Goal: Task Accomplishment & Management: Complete application form

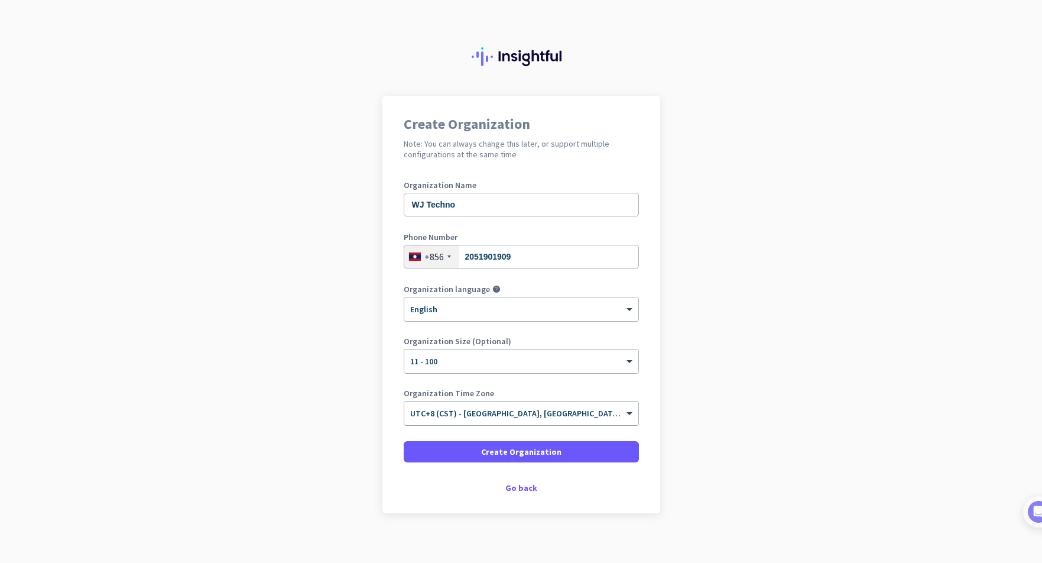
click at [554, 421] on div "× UTC+8 (CST) - Shanghai, Beijing, Shenzhen, Guangzhou" at bounding box center [521, 413] width 234 height 24
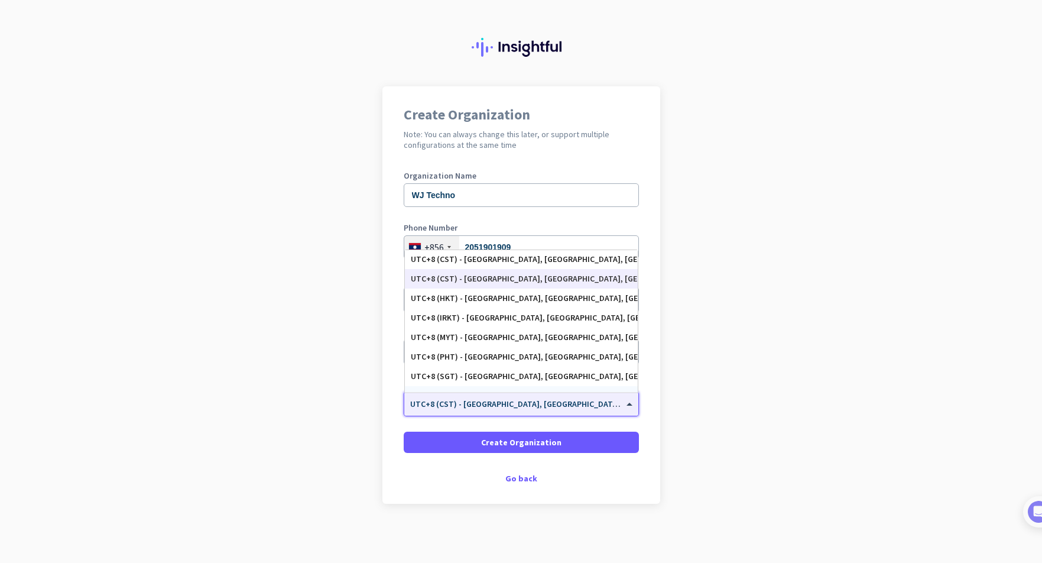
scroll to position [5265, 0]
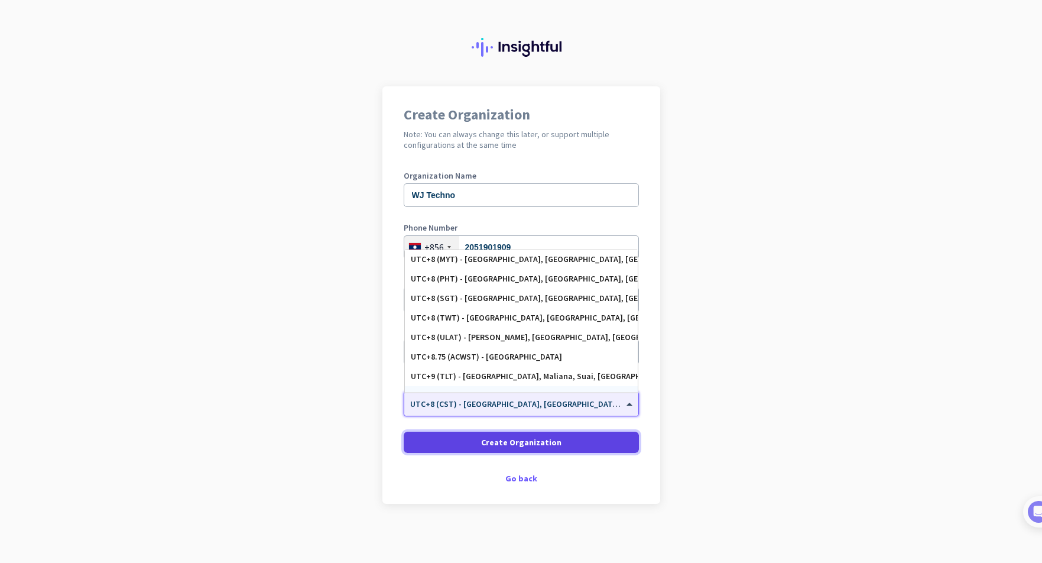
click at [555, 443] on span at bounding box center [521, 442] width 235 height 28
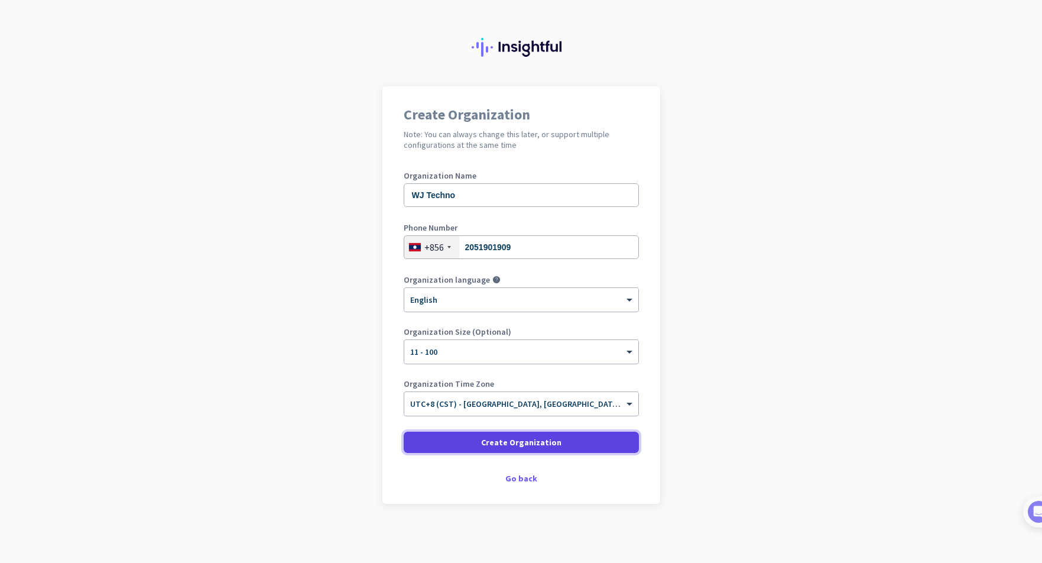
click at [543, 444] on span "Create Organization" at bounding box center [521, 442] width 80 height 12
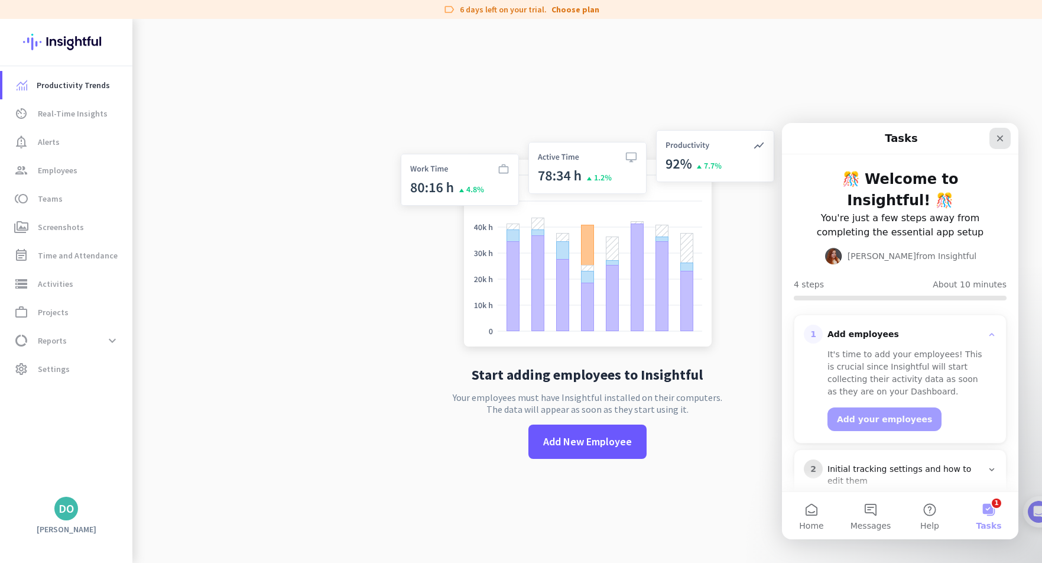
click at [1000, 138] on icon "Close" at bounding box center [1000, 138] width 6 height 6
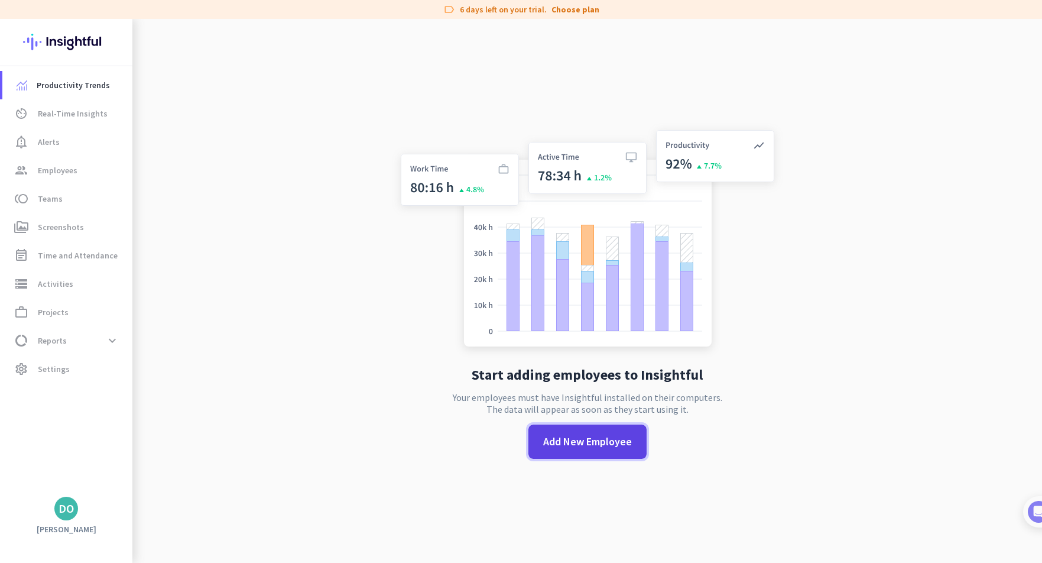
click at [580, 441] on span "Add New Employee" at bounding box center [587, 441] width 89 height 15
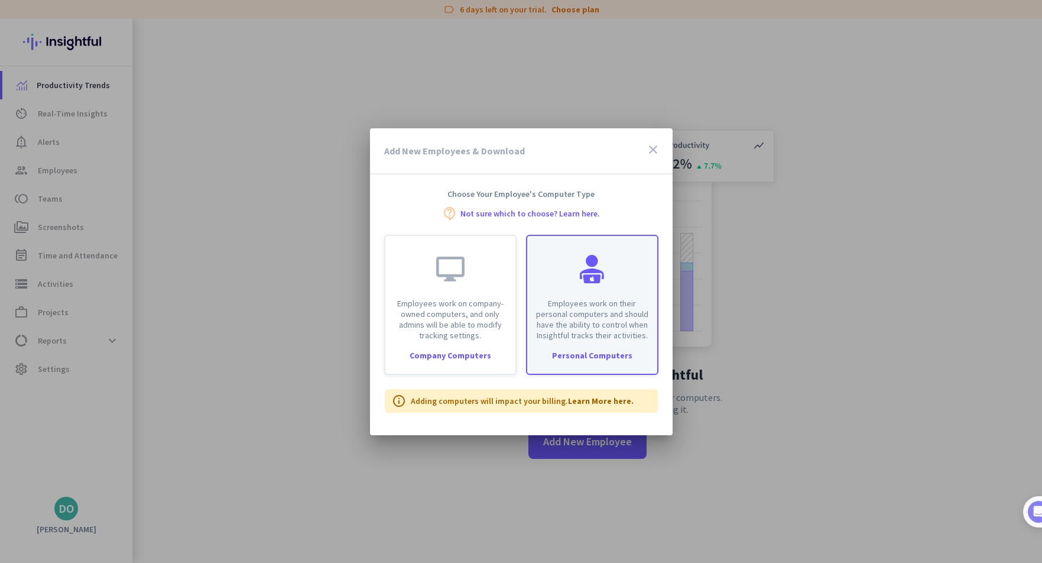
click at [593, 361] on div "Employees work on their personal computers and should have the ability to contr…" at bounding box center [592, 305] width 132 height 140
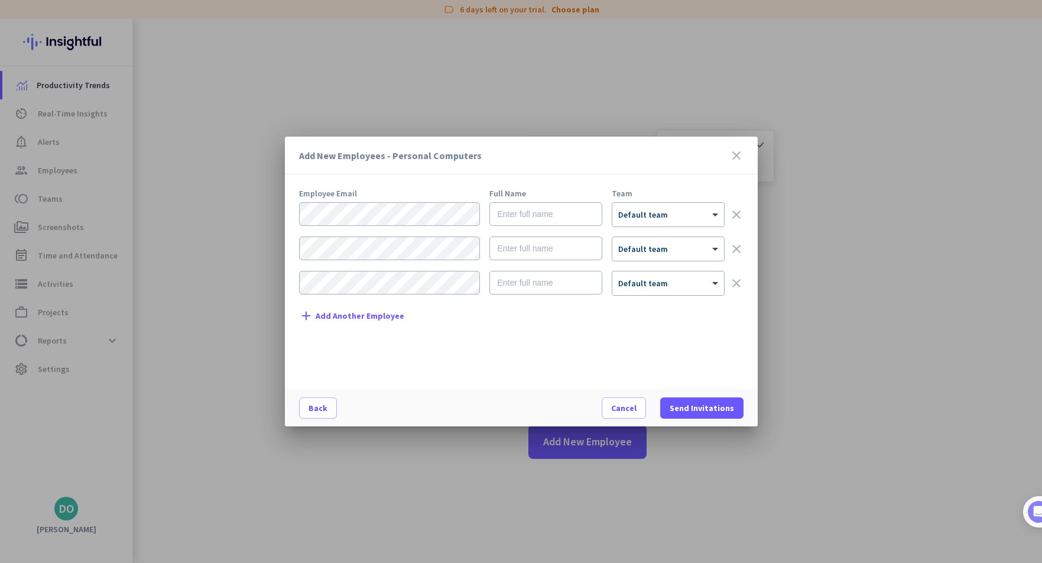
click at [369, 316] on span "Add Another Employee" at bounding box center [360, 315] width 89 height 9
click at [359, 349] on span "Add Another Employee" at bounding box center [360, 350] width 89 height 9
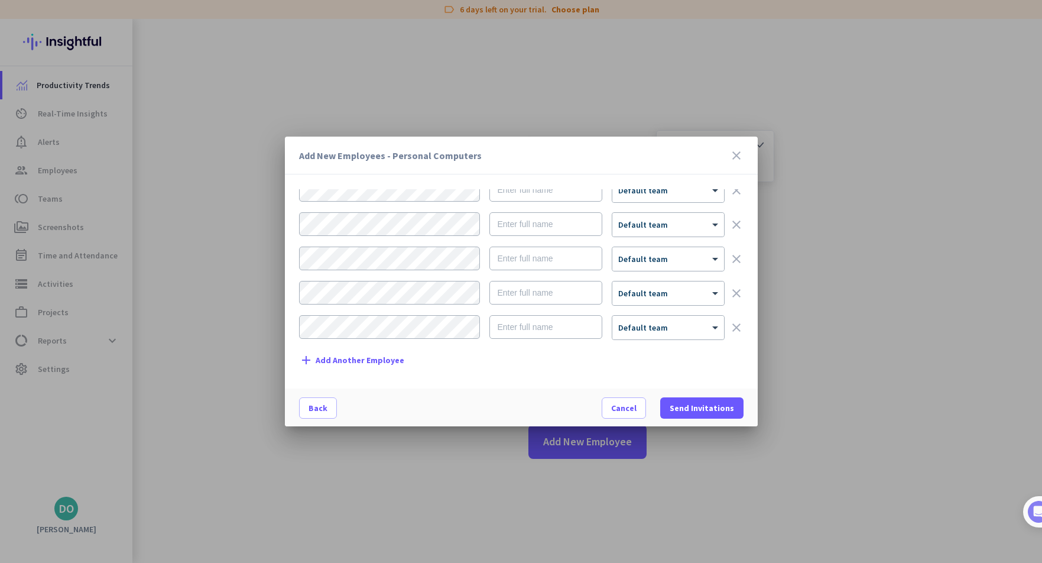
click at [356, 358] on span "Add Another Employee" at bounding box center [360, 360] width 89 height 9
click at [361, 357] on span "Add Another Employee" at bounding box center [360, 360] width 89 height 9
click at [360, 359] on span "Add Another Employee" at bounding box center [360, 360] width 89 height 9
click at [362, 363] on span "Add Another Employee" at bounding box center [360, 360] width 89 height 9
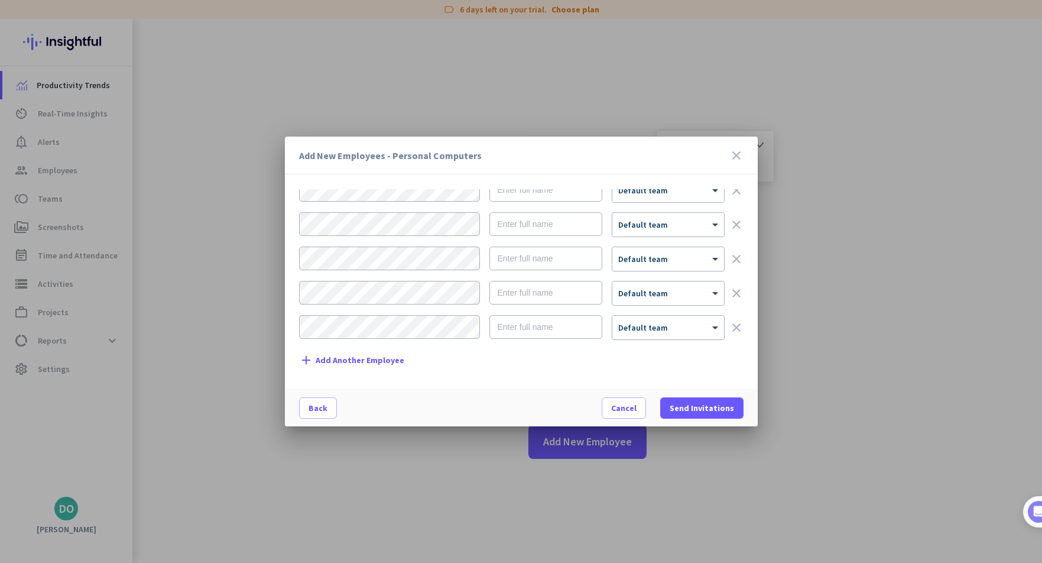
click at [359, 356] on span "Add Another Employee" at bounding box center [360, 360] width 89 height 9
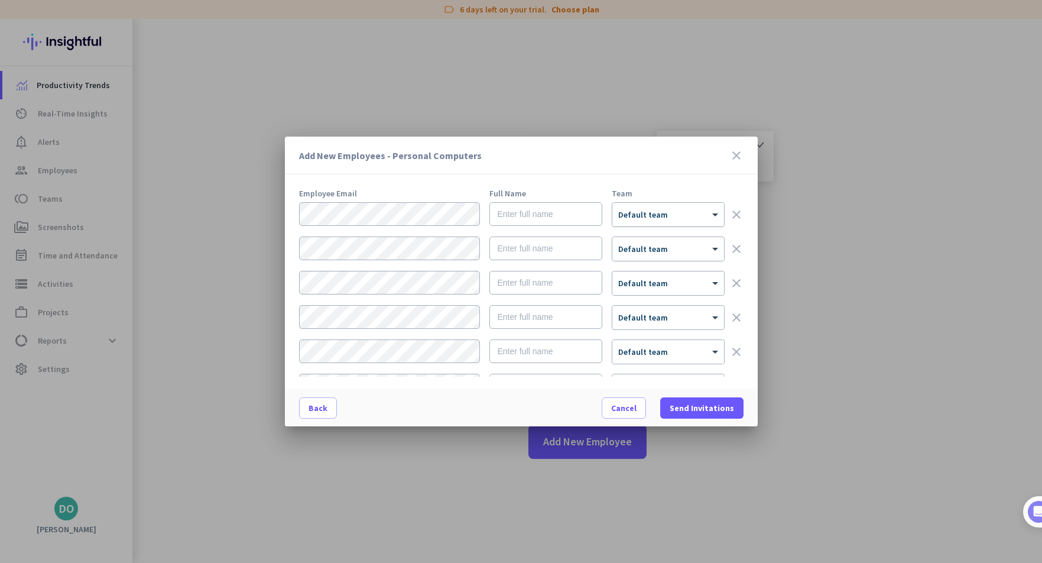
click at [697, 212] on div at bounding box center [668, 211] width 112 height 10
click at [682, 214] on div at bounding box center [668, 211] width 112 height 10
click at [529, 217] on input "text" at bounding box center [545, 214] width 113 height 24
type input "j"
type input "Julia"
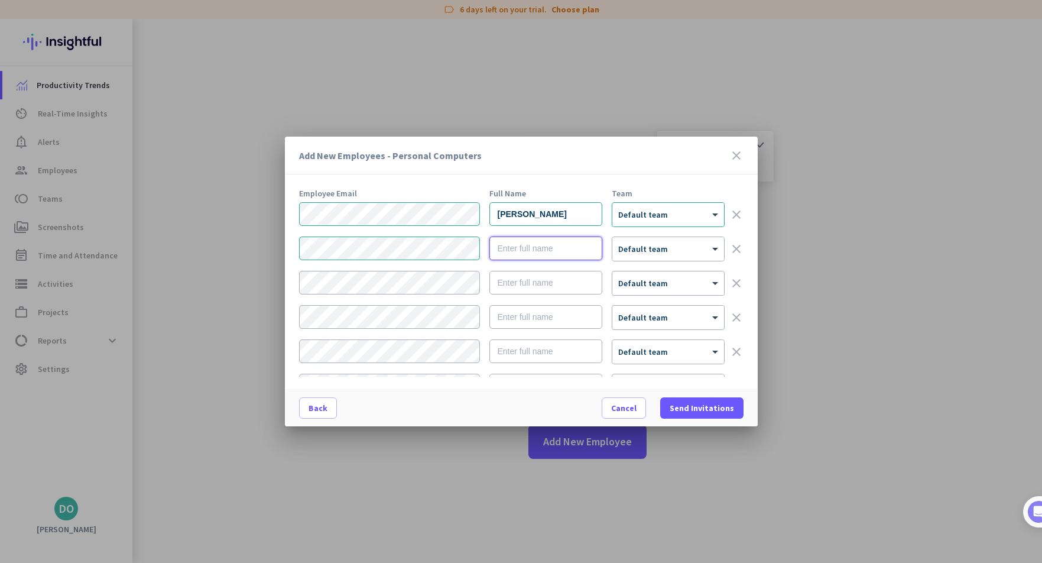
click at [538, 249] on input "text" at bounding box center [545, 248] width 113 height 24
click at [446, 245] on div "Blue Minion × Default team clear" at bounding box center [521, 248] width 444 height 25
type input "Blue Blue Sky"
click at [542, 216] on input "Julia" at bounding box center [545, 214] width 113 height 24
click at [523, 285] on input "text" at bounding box center [545, 283] width 113 height 24
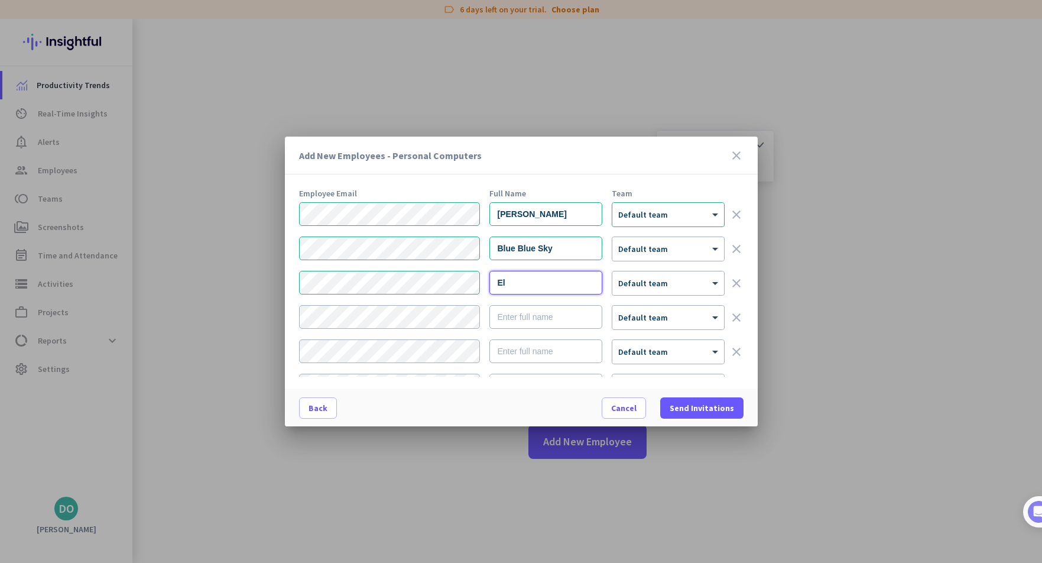
type input "E"
type input "S"
type input "The"
click at [558, 246] on input "Blue Blue Sky" at bounding box center [545, 248] width 113 height 24
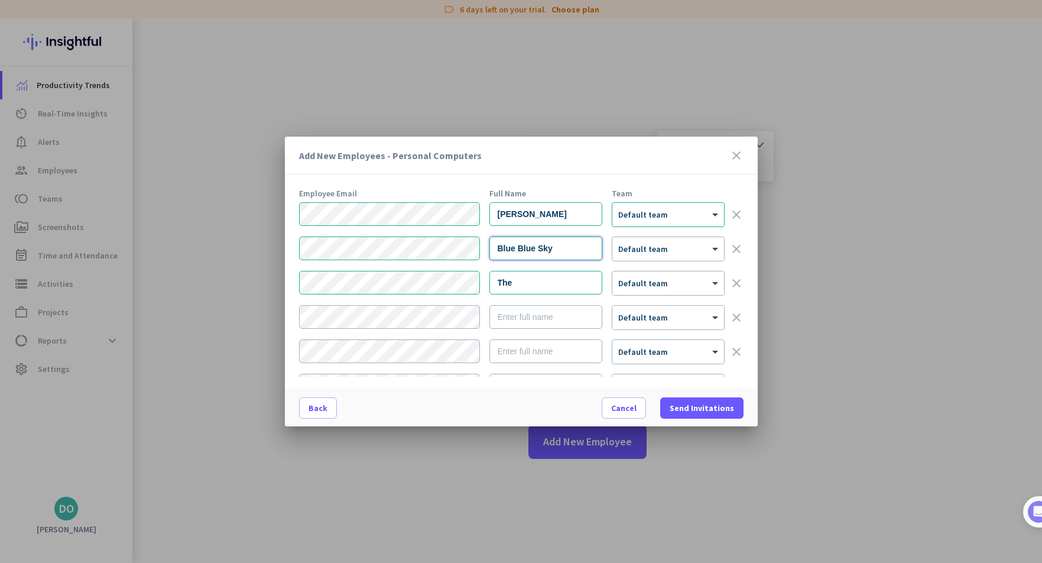
drag, startPoint x: 558, startPoint y: 246, endPoint x: 513, endPoint y: 246, distance: 44.3
click at [513, 246] on input "Blue Blue Sky" at bounding box center [545, 248] width 113 height 24
type input "Blue The Minion"
click at [524, 288] on input "The" at bounding box center [545, 283] width 113 height 24
drag, startPoint x: 525, startPoint y: 285, endPoint x: 394, endPoint y: 262, distance: 133.1
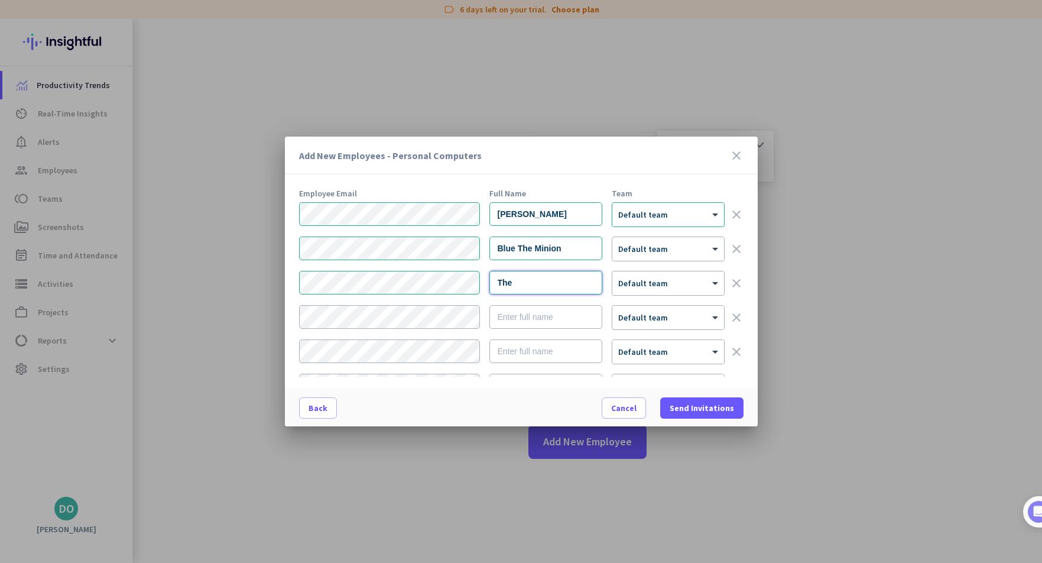
click at [407, 269] on form "Julia × Default team clear Blue The Minion × Default team clear The × Default t…" at bounding box center [521, 373] width 444 height 343
type input "Siva The Lilo"
click at [258, 303] on div "Add New Employees - Personal Computers close Employee Email Full Name Team Juli…" at bounding box center [521, 281] width 1042 height 563
click at [529, 314] on input "text" at bounding box center [545, 317] width 113 height 24
type input "Anni The Rapunzel"
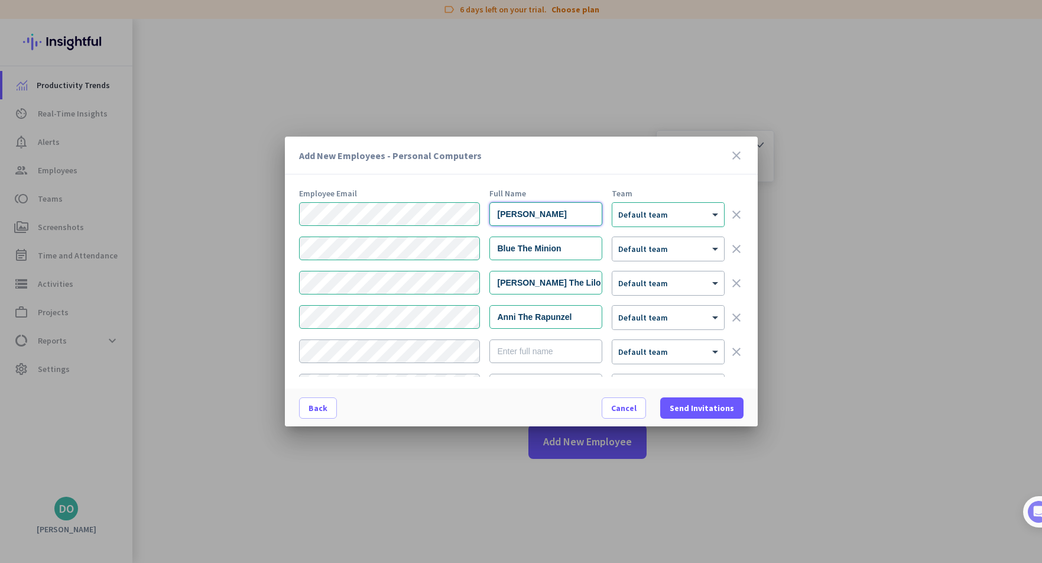
click at [558, 209] on input "Julia" at bounding box center [545, 214] width 113 height 24
click at [554, 210] on input "Julia The" at bounding box center [545, 214] width 113 height 24
paste input "Pocahontas"
type input "Julia The Pocahontas"
click at [544, 347] on input "text" at bounding box center [545, 351] width 113 height 24
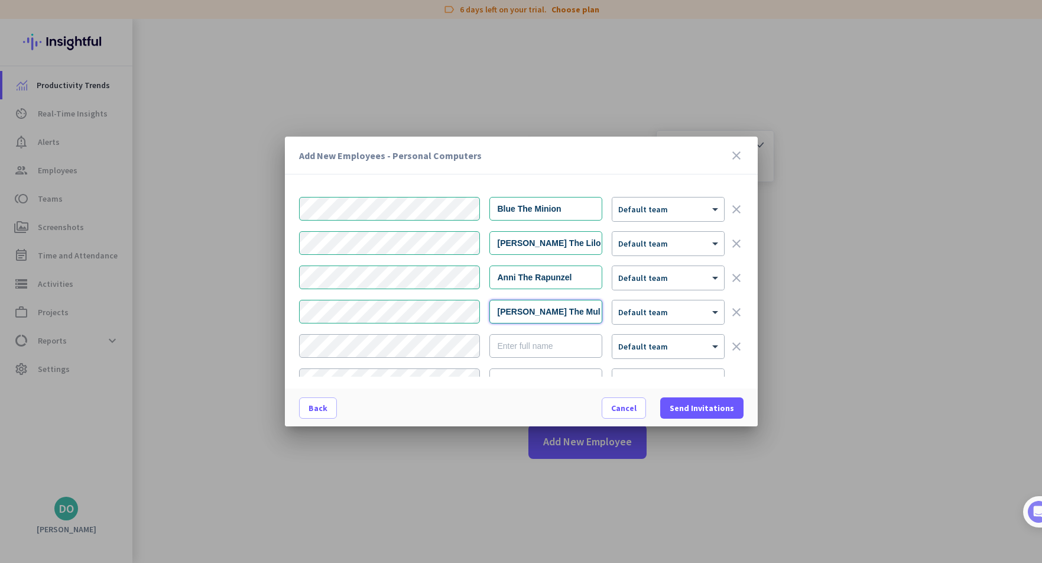
scroll to position [59, 0]
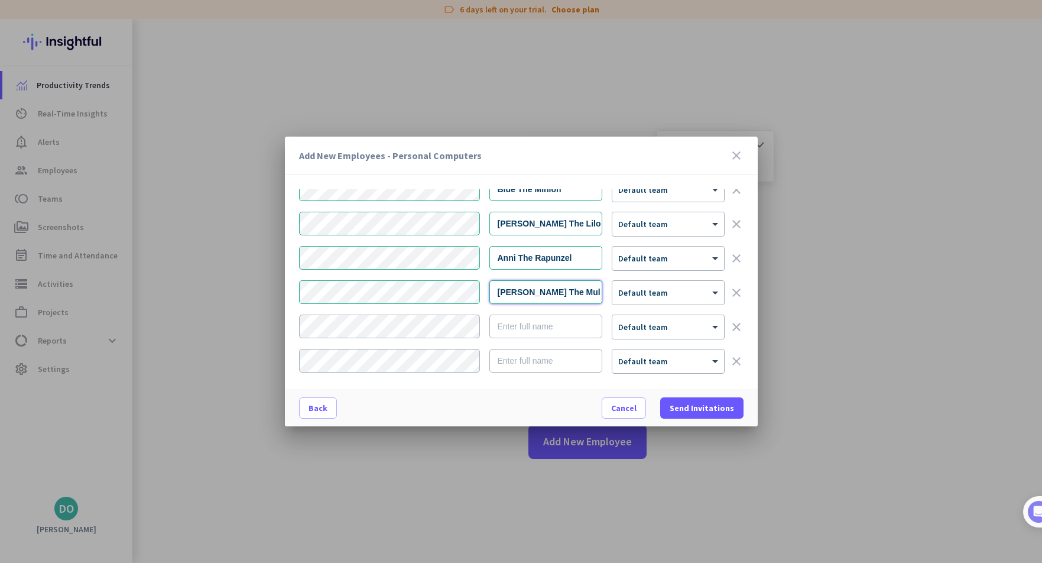
type input "Patty The Mulan"
click at [513, 326] on input "text" at bounding box center [545, 326] width 113 height 24
type input "Chell The Cinderella"
click at [545, 359] on input "text" at bounding box center [545, 361] width 113 height 24
type input "PJ The"
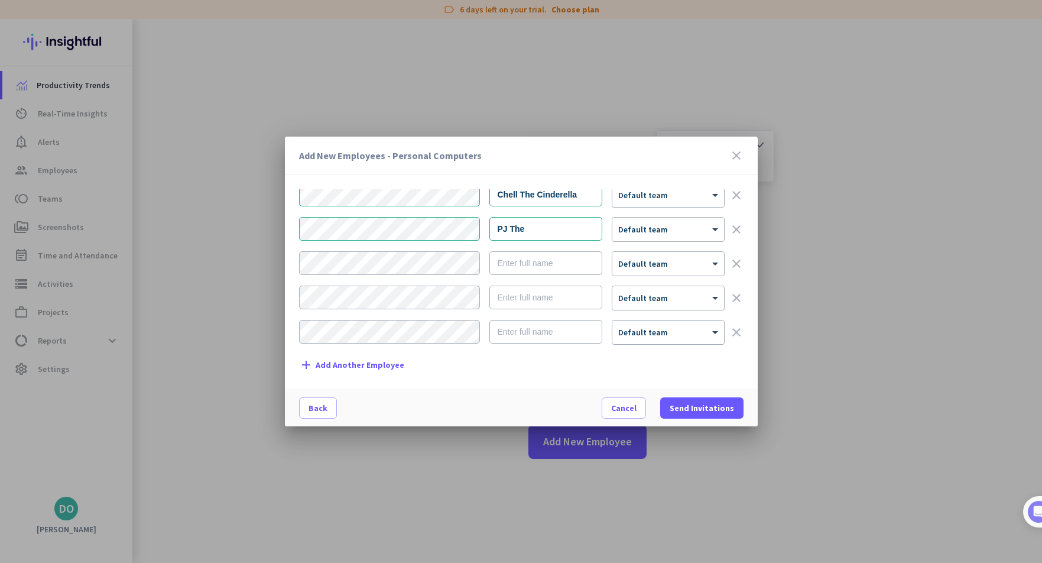
scroll to position [196, 0]
click at [545, 255] on input "text" at bounding box center [545, 258] width 113 height 24
click at [557, 259] on input "Udhai The" at bounding box center [545, 258] width 113 height 24
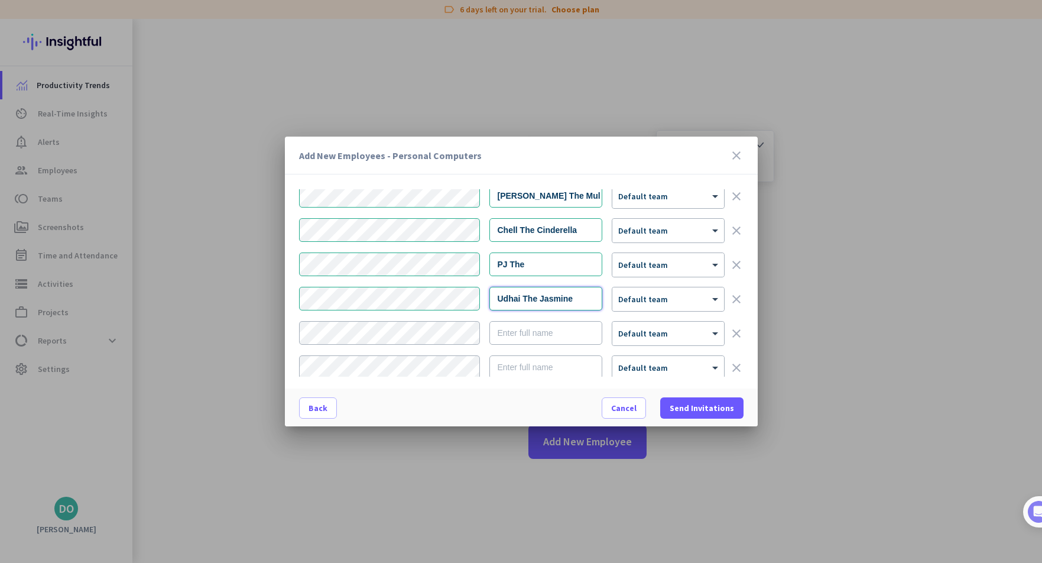
scroll to position [136, 0]
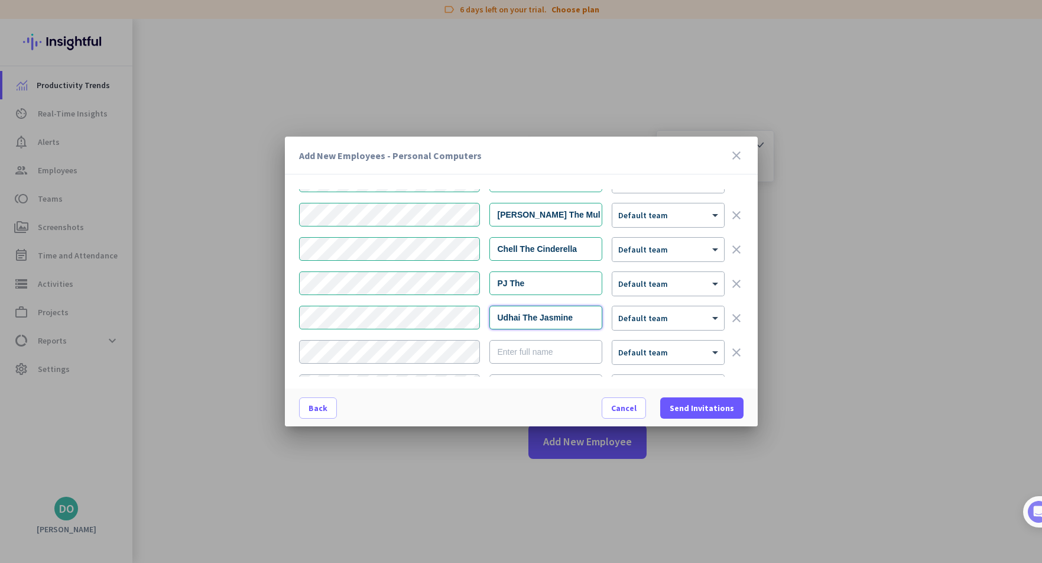
type input "Udhai The Jasmine"
click at [561, 282] on input "PJ The" at bounding box center [545, 283] width 113 height 24
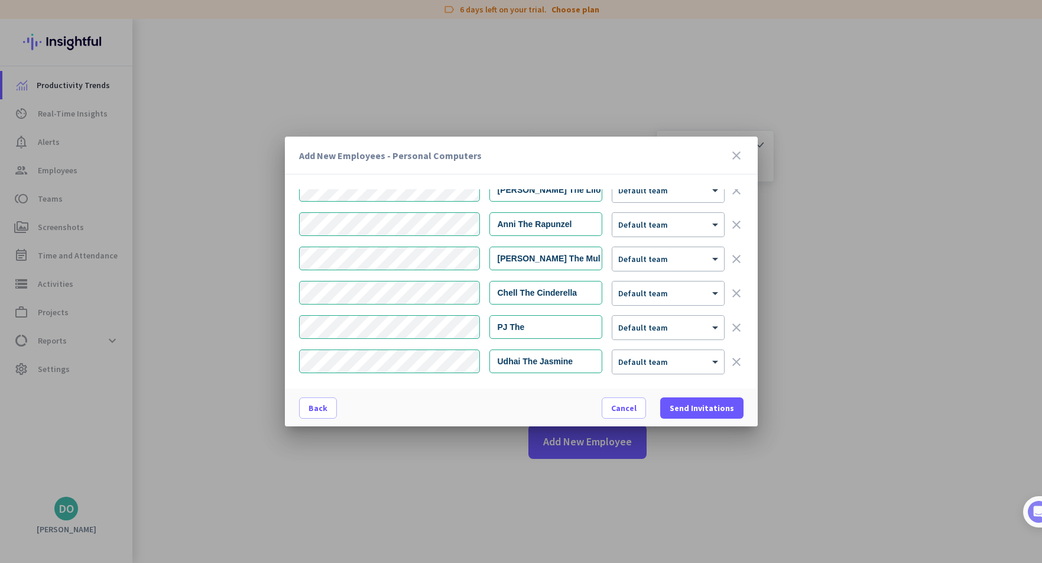
scroll to position [118, 0]
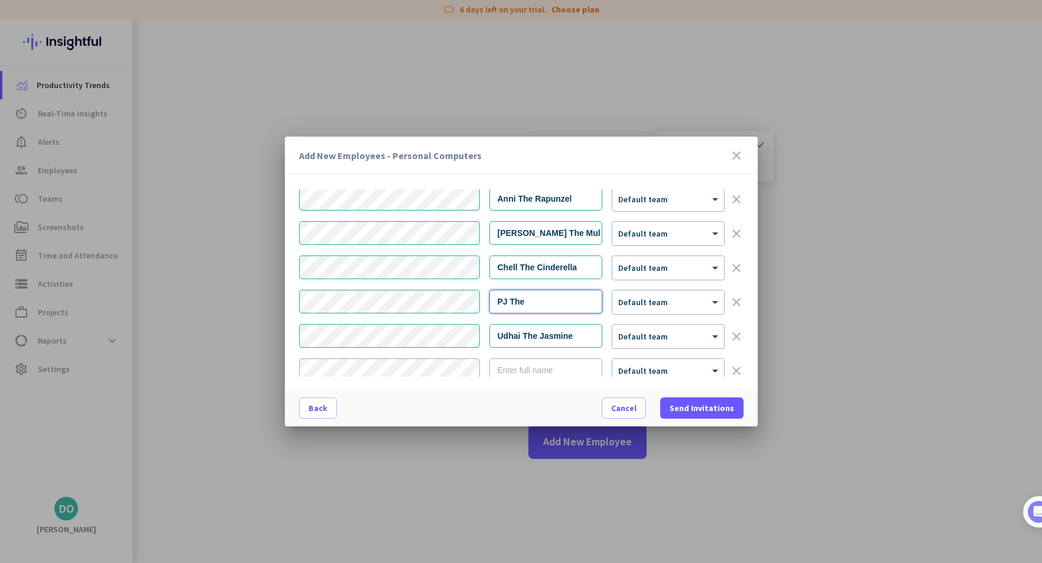
drag, startPoint x: 538, startPoint y: 297, endPoint x: 572, endPoint y: 320, distance: 40.8
click at [538, 297] on input "PJ The" at bounding box center [545, 302] width 113 height 24
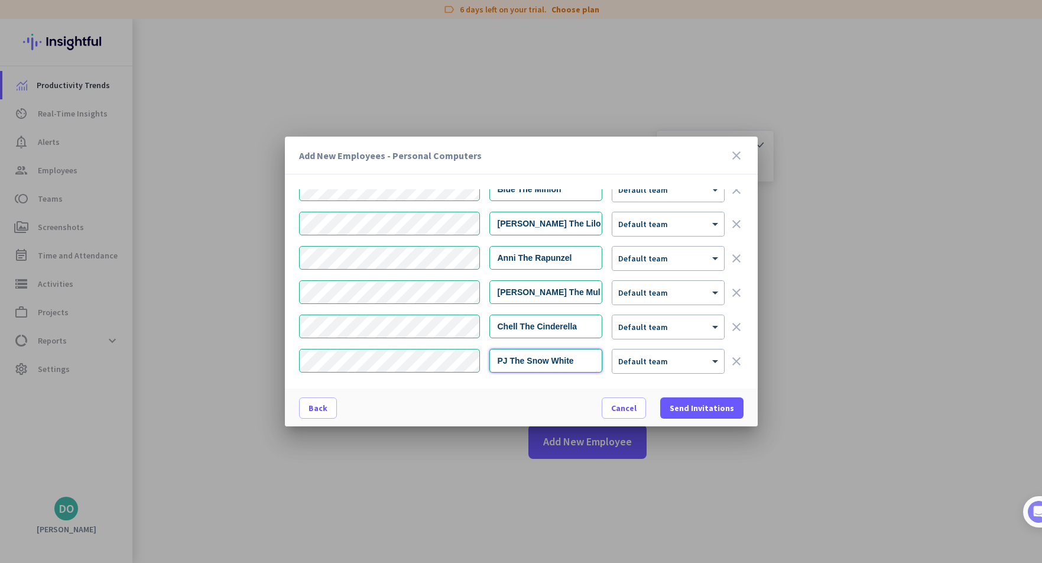
type input "PJ The Snow White"
click at [583, 323] on input "Chell The Cinderella" at bounding box center [545, 326] width 113 height 24
drag, startPoint x: 583, startPoint y: 324, endPoint x: 536, endPoint y: 327, distance: 46.8
click at [536, 327] on input "Chell The Cinderella" at bounding box center [545, 326] width 113 height 24
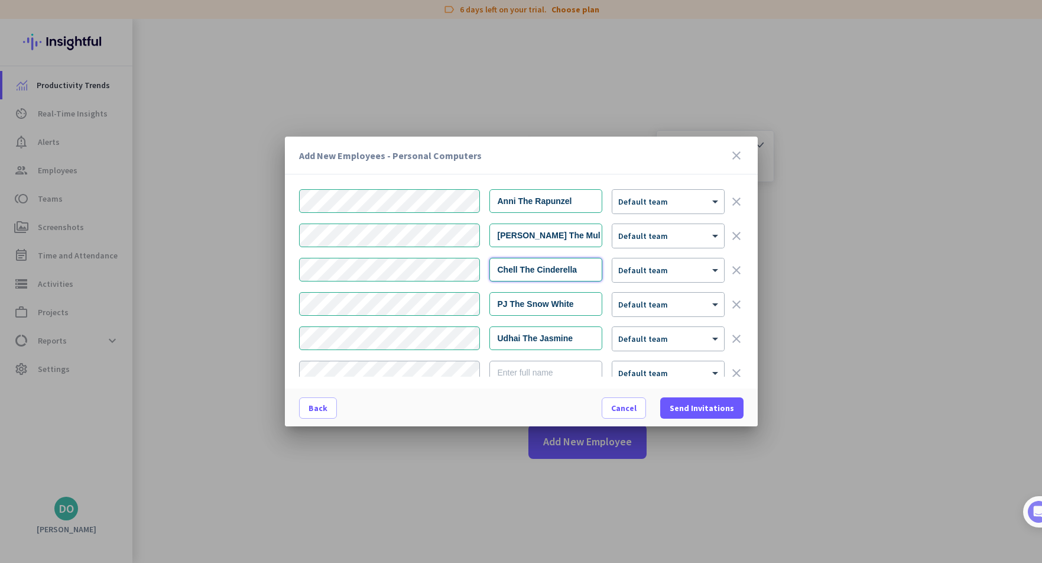
scroll to position [136, 0]
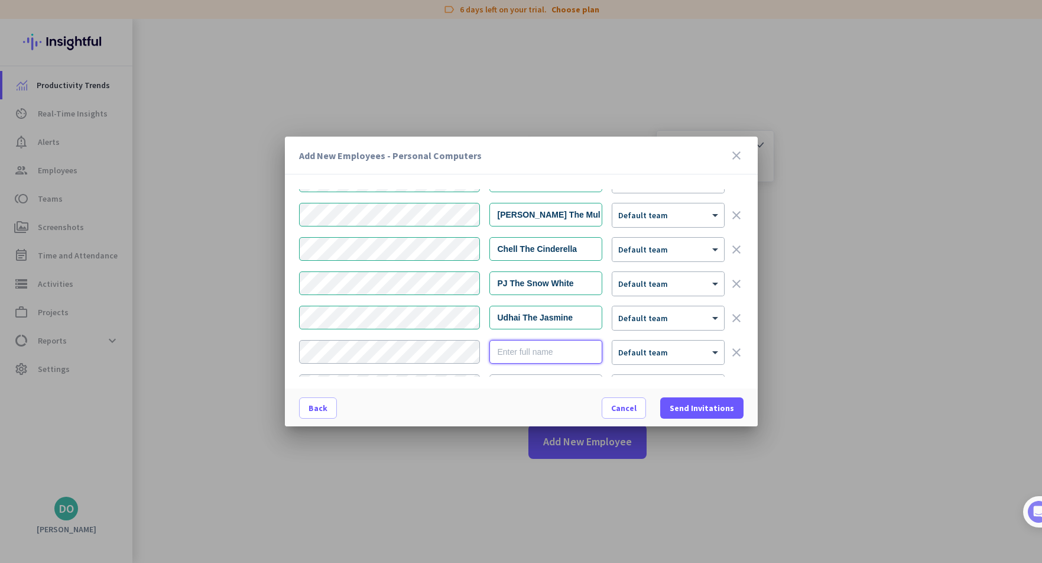
click at [573, 349] on input "text" at bounding box center [545, 352] width 113 height 24
click at [526, 346] on input "text" at bounding box center [545, 352] width 113 height 24
type input "Efren The Ariel"
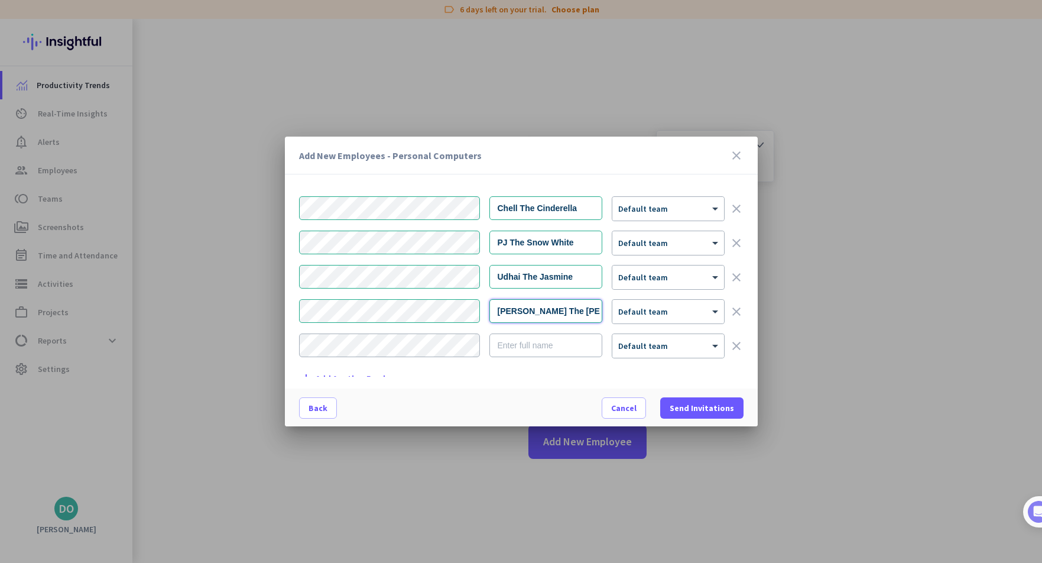
scroll to position [196, 0]
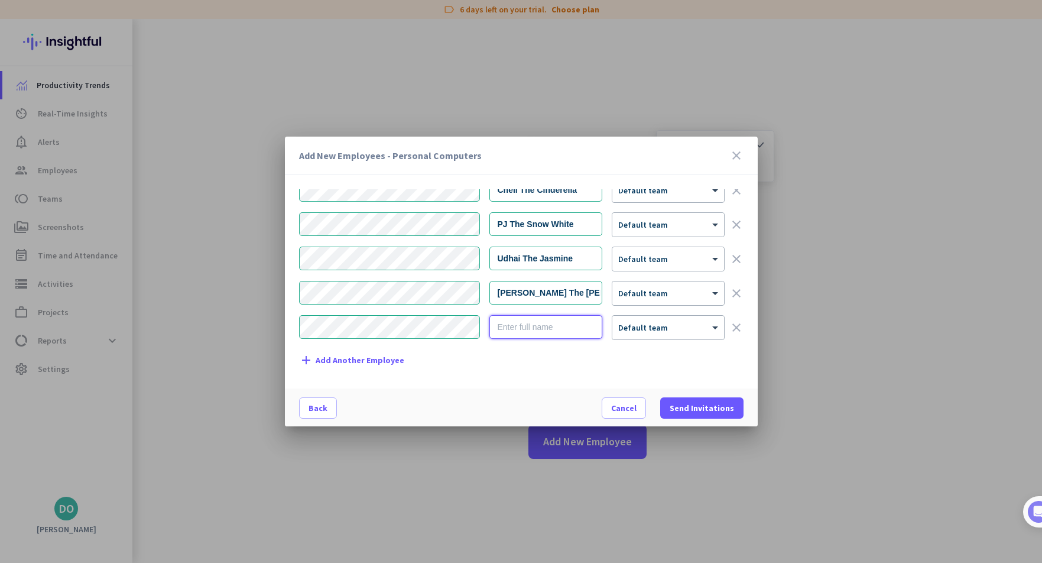
click at [542, 329] on input "text" at bounding box center [545, 327] width 113 height 24
click at [534, 329] on input "Parthiban The Cinderella" at bounding box center [545, 327] width 113 height 24
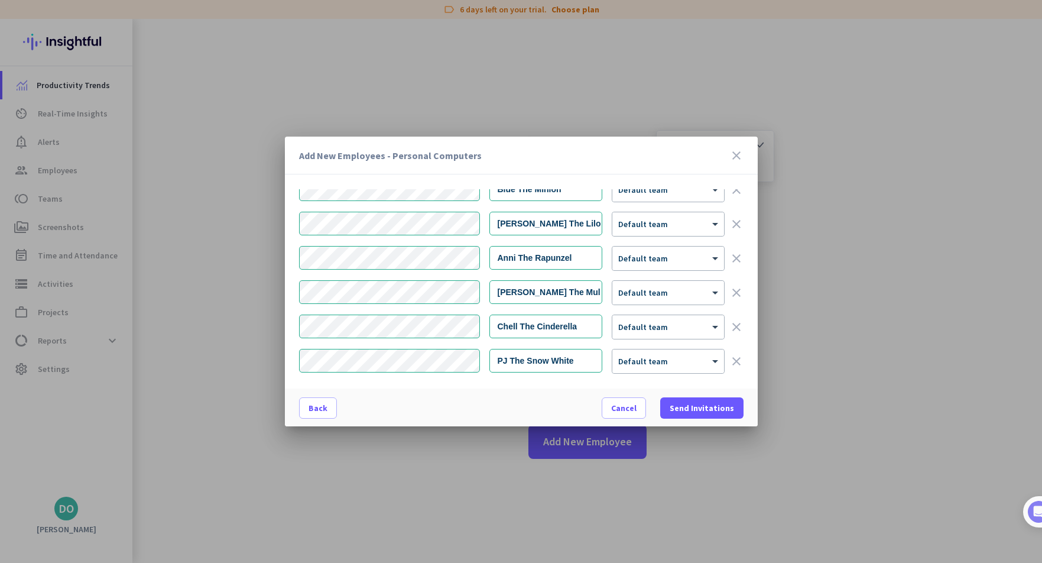
scroll to position [118, 0]
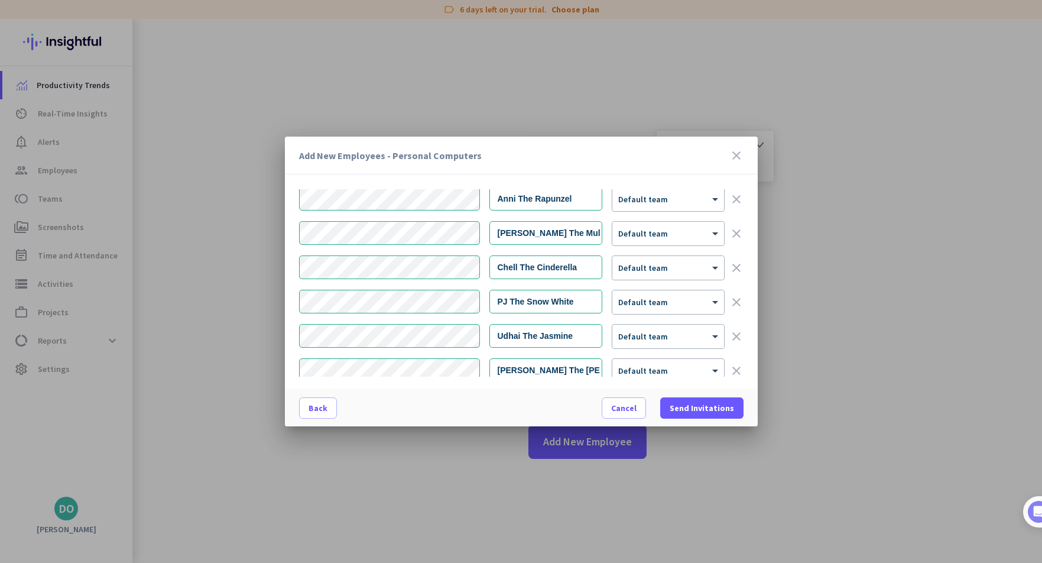
type input "Parthiban The Cinderella"
drag, startPoint x: 581, startPoint y: 269, endPoint x: 538, endPoint y: 270, distance: 43.7
click at [538, 270] on input "Chell The Cinderella" at bounding box center [545, 267] width 113 height 24
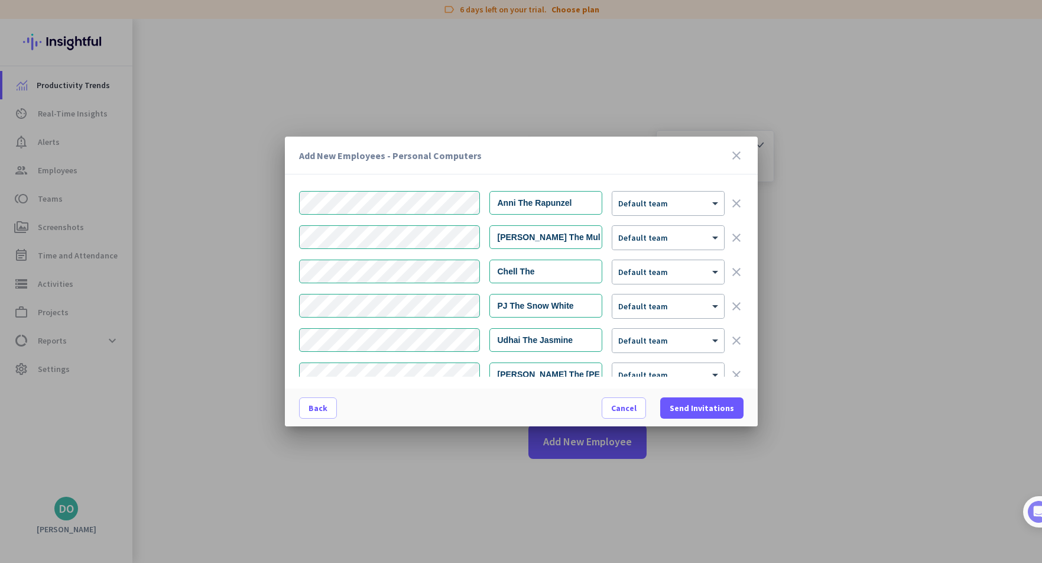
scroll to position [77, 0]
click at [558, 310] on input "Chell The" at bounding box center [545, 308] width 113 height 24
drag, startPoint x: 576, startPoint y: 302, endPoint x: 584, endPoint y: 308, distance: 10.5
click at [576, 302] on input "Chell The" at bounding box center [545, 308] width 113 height 24
type input "Chell The Belle"
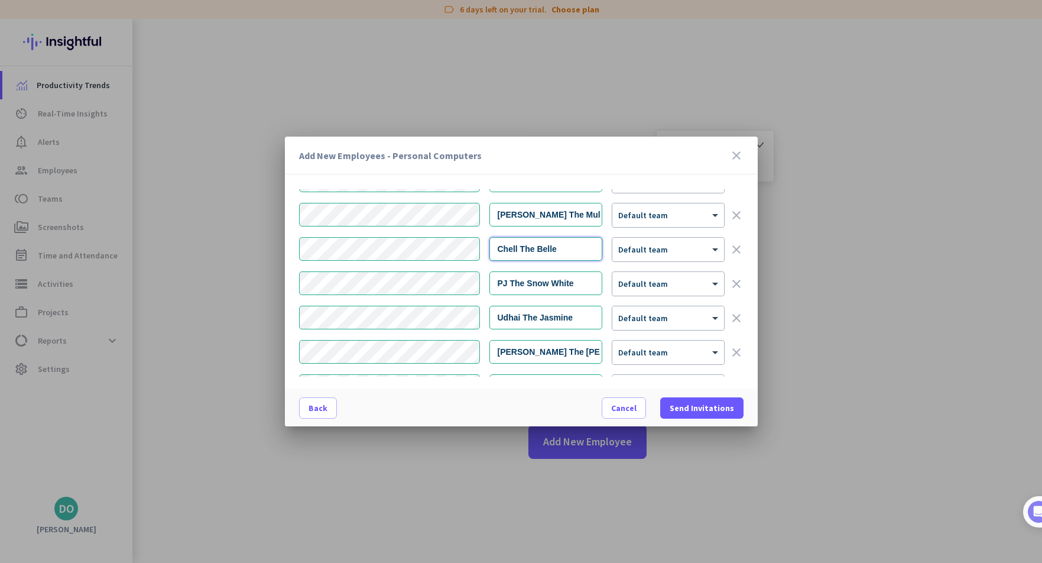
scroll to position [196, 0]
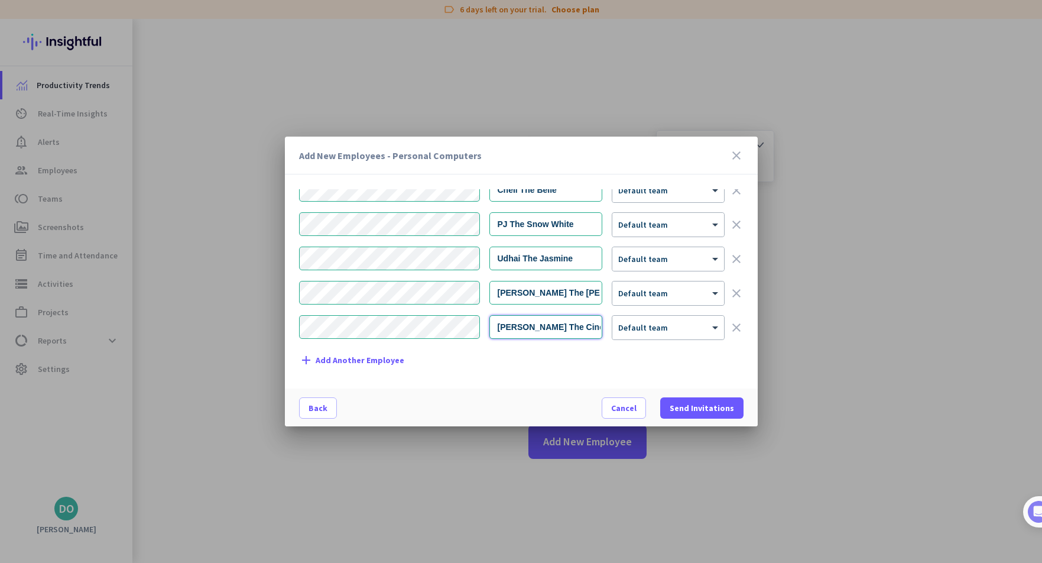
click at [576, 330] on input "Parthiban The Cinderella" at bounding box center [545, 327] width 113 height 24
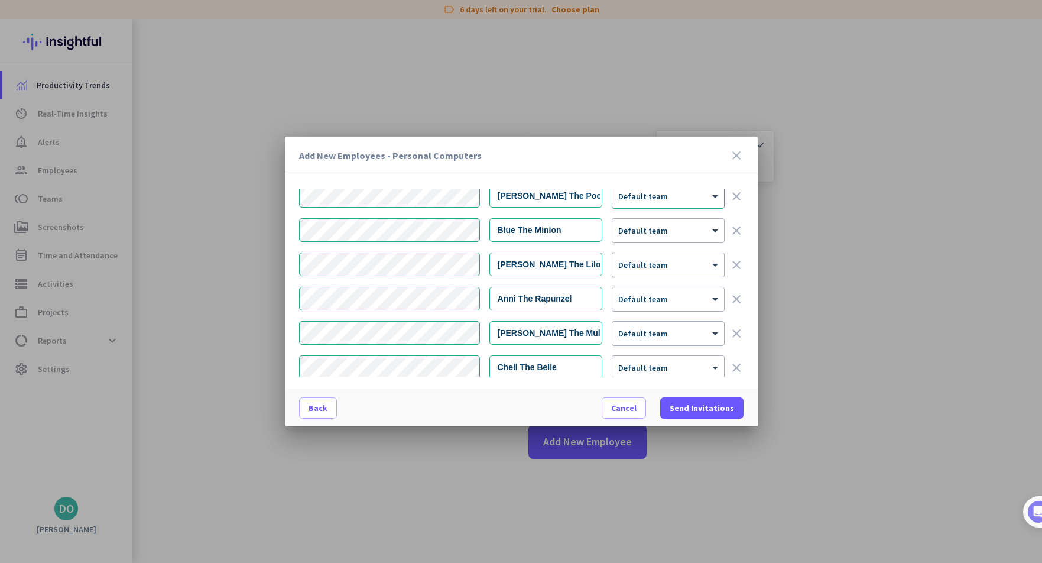
scroll to position [0, 0]
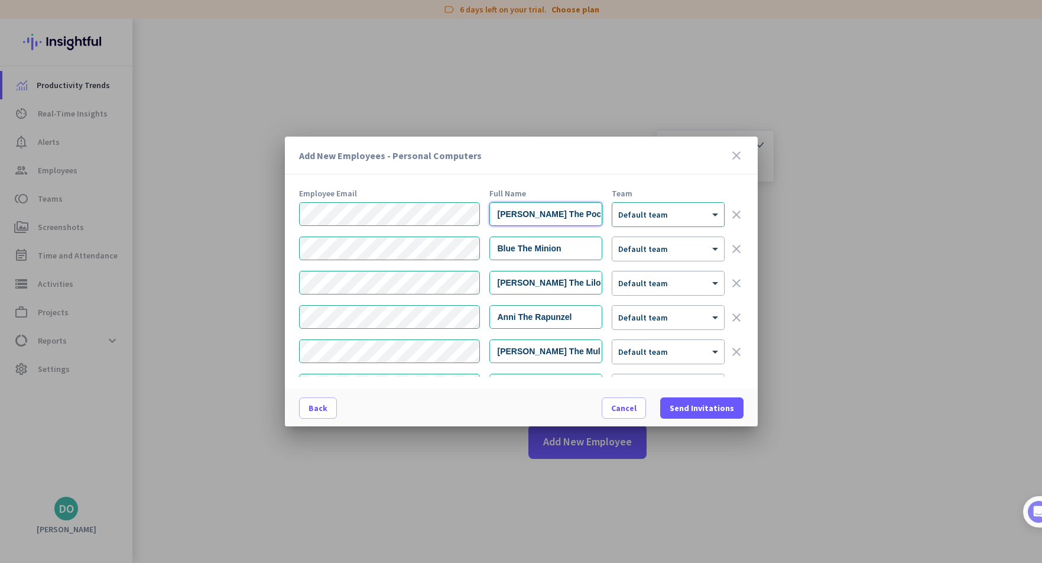
click at [537, 210] on input "Julia The Pocahontas" at bounding box center [545, 214] width 113 height 24
drag, startPoint x: 525, startPoint y: 214, endPoint x: 515, endPoint y: 214, distance: 9.5
click at [515, 214] on input "Julia - Pocahontas" at bounding box center [545, 214] width 113 height 24
type input "Julia - Pocahontas"
click at [521, 246] on input "Blue The Minion" at bounding box center [545, 248] width 113 height 24
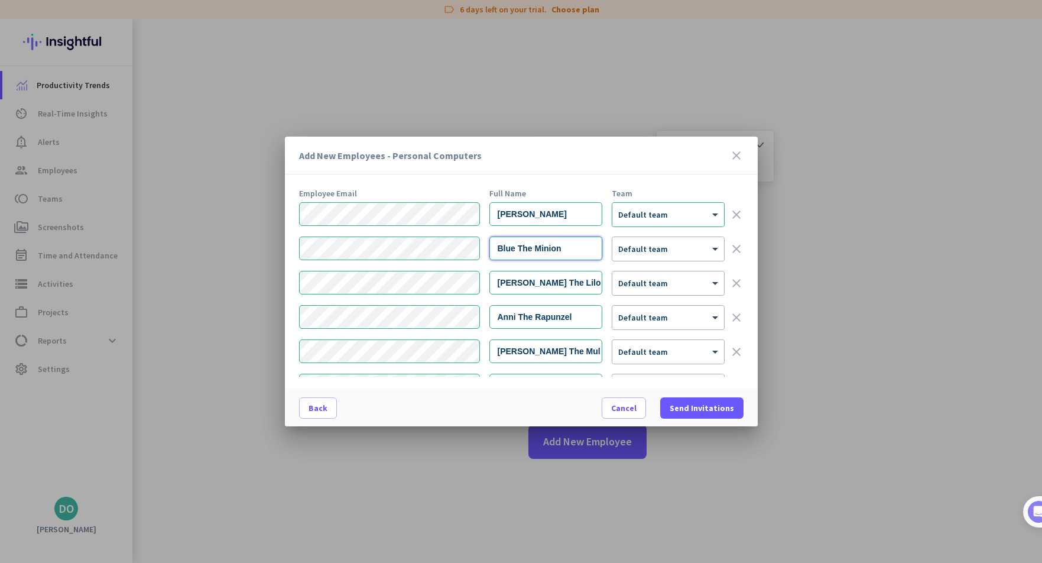
drag, startPoint x: 537, startPoint y: 248, endPoint x: 515, endPoint y: 248, distance: 21.9
click at [515, 248] on input "Blue The Minion" at bounding box center [545, 248] width 113 height 24
paste input "-"
type input "Blue - Minion"
drag, startPoint x: 533, startPoint y: 281, endPoint x: 515, endPoint y: 281, distance: 18.3
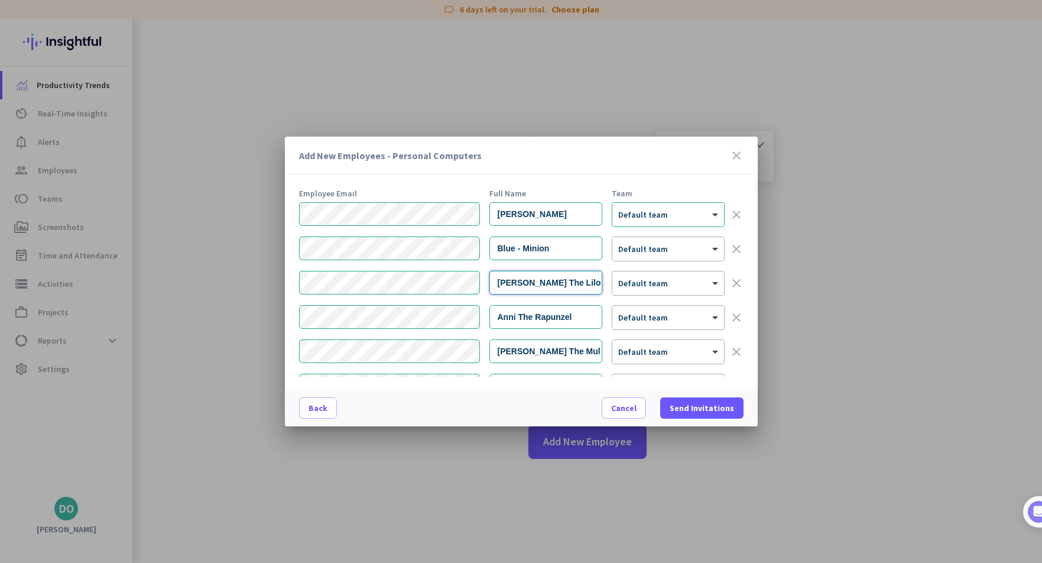
click at [515, 281] on input "Siva The Lilo" at bounding box center [545, 283] width 113 height 24
paste input "-"
type input "Siva - Lilo"
drag, startPoint x: 536, startPoint y: 315, endPoint x: 515, endPoint y: 316, distance: 20.7
click at [515, 316] on input "Anni The Rapunzel" at bounding box center [545, 317] width 113 height 24
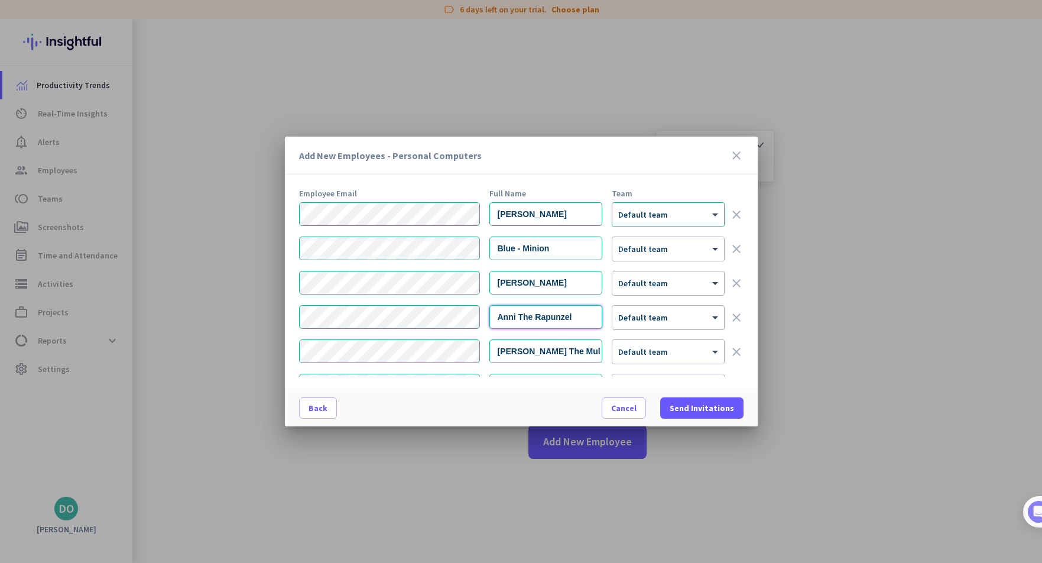
paste input "-"
type input "Anni - Rapunzel"
drag, startPoint x: 539, startPoint y: 351, endPoint x: 518, endPoint y: 349, distance: 21.9
click at [518, 349] on input "Patty The Mulan" at bounding box center [545, 351] width 113 height 24
paste input "-"
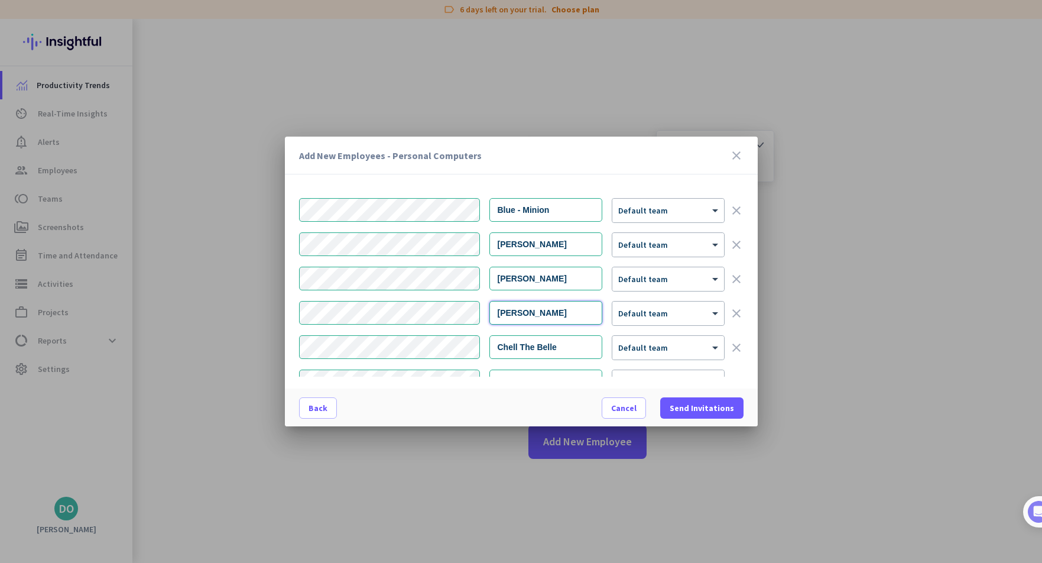
scroll to position [59, 0]
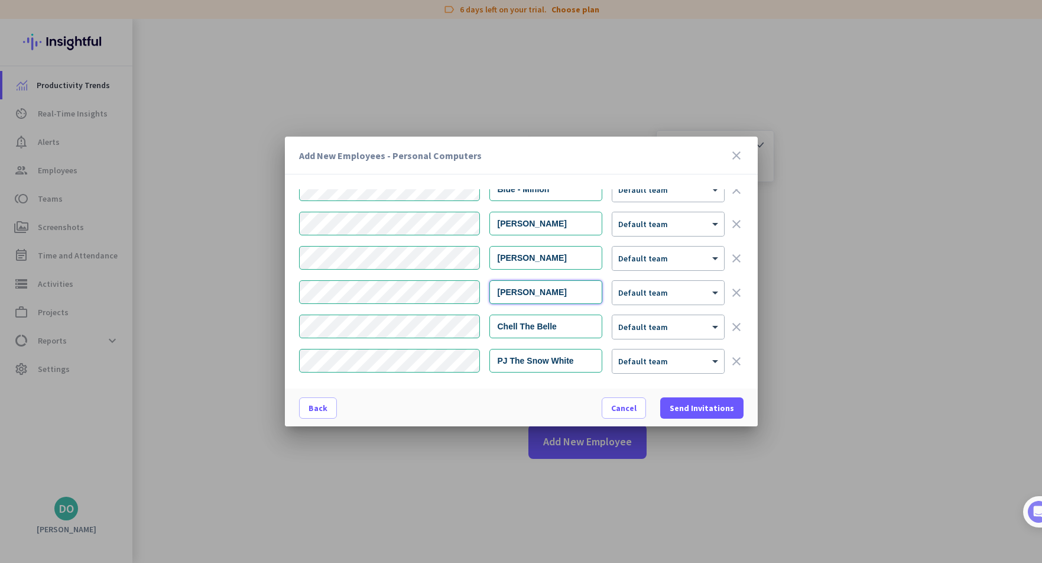
type input "Patty - Mulan"
drag, startPoint x: 537, startPoint y: 326, endPoint x: 518, endPoint y: 329, distance: 19.1
click at [518, 329] on input "Chell The Belle" at bounding box center [545, 326] width 113 height 24
paste input "-"
type input "Chell - Belle"
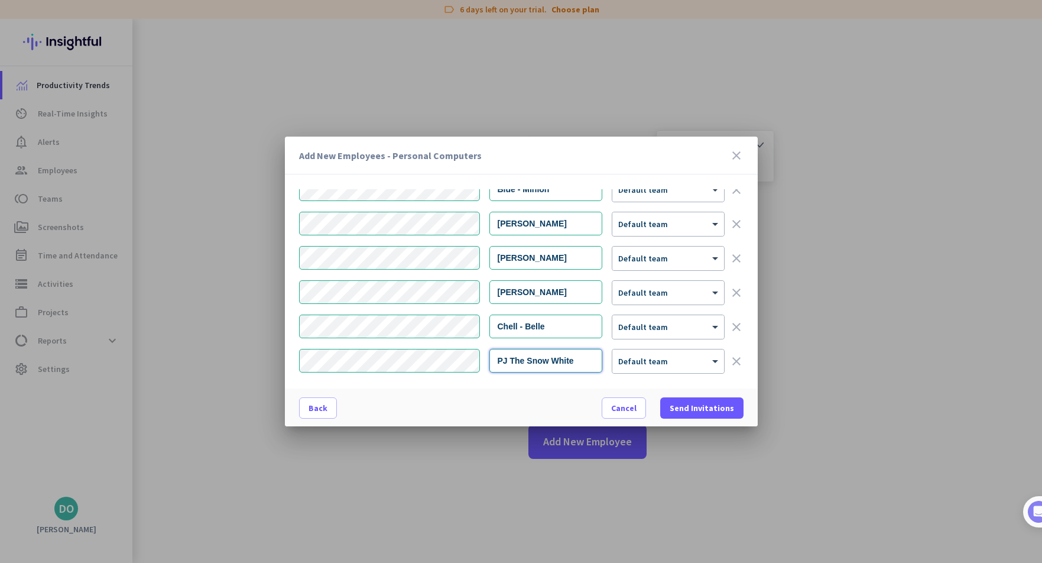
drag, startPoint x: 528, startPoint y: 360, endPoint x: 506, endPoint y: 360, distance: 22.5
click at [506, 360] on input "PJ The Snow White" at bounding box center [545, 361] width 113 height 24
paste input "-"
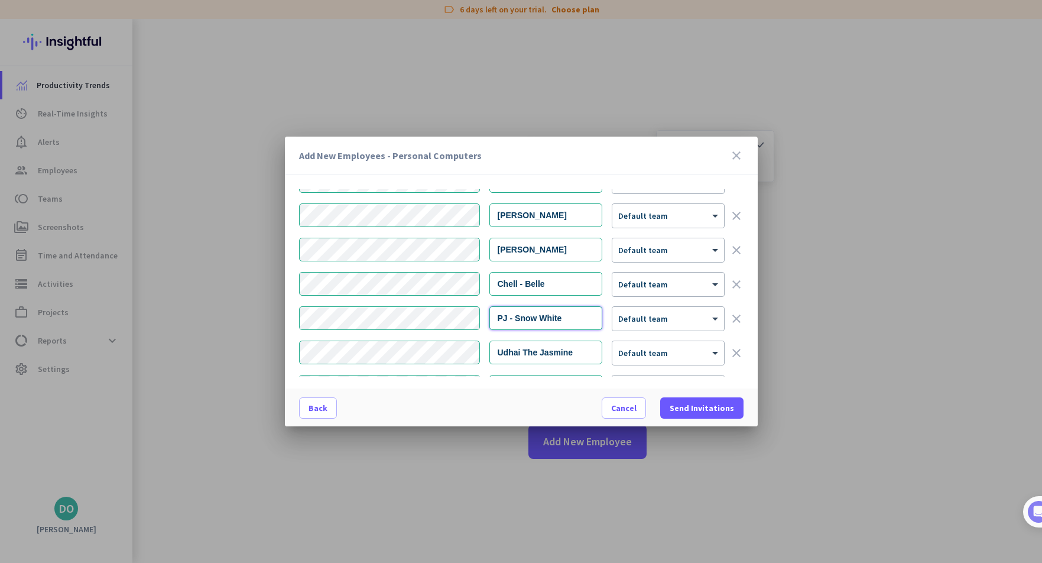
scroll to position [177, 0]
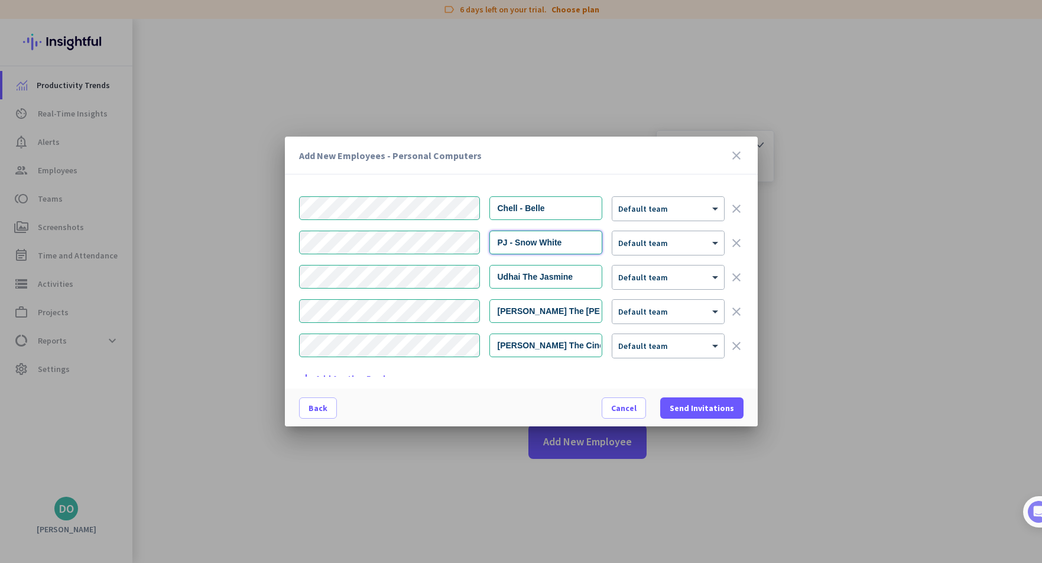
type input "PJ - Snow White"
drag, startPoint x: 540, startPoint y: 276, endPoint x: 519, endPoint y: 279, distance: 21.6
click at [519, 279] on input "Udhai The Jasmine" at bounding box center [545, 277] width 113 height 24
paste input "-"
type input "Udhai - Jasmine"
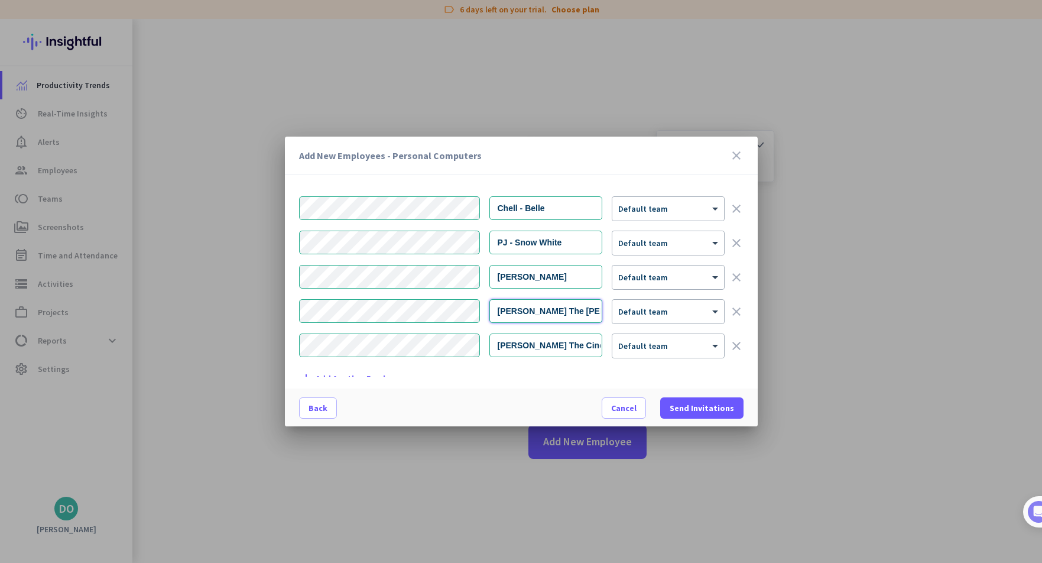
drag, startPoint x: 540, startPoint y: 308, endPoint x: 521, endPoint y: 310, distance: 19.6
click at [521, 310] on input "Efren The Ariel" at bounding box center [545, 311] width 113 height 24
paste input "-"
type input "Efren - Ariel"
drag, startPoint x: 556, startPoint y: 348, endPoint x: 535, endPoint y: 343, distance: 21.9
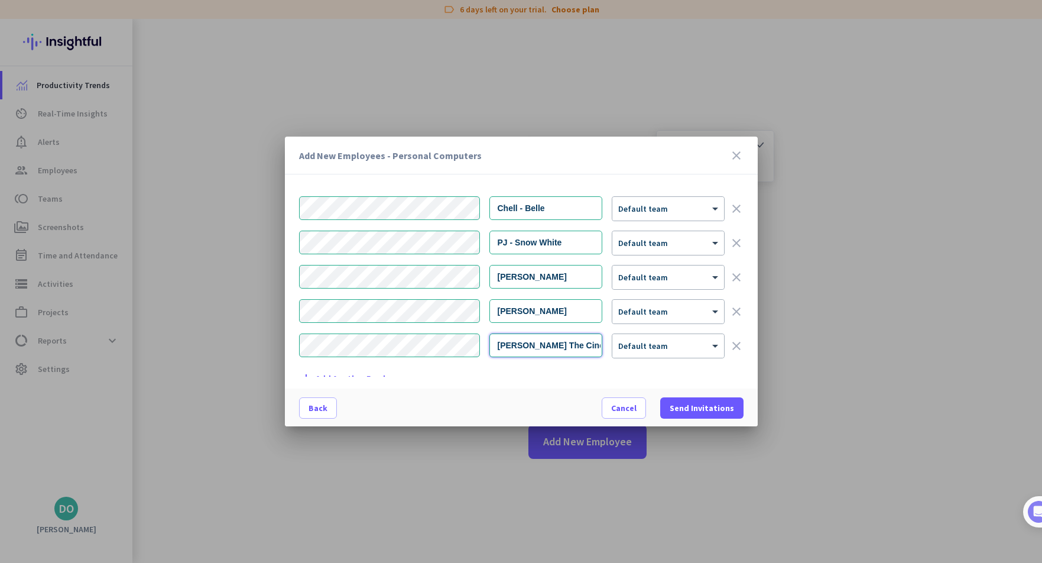
click at [535, 343] on input "Parthiban The Cinderella" at bounding box center [545, 345] width 113 height 24
paste input "-"
type input "Parthiban - Cinderella"
click at [687, 411] on span "Send Invitations" at bounding box center [701, 408] width 64 height 12
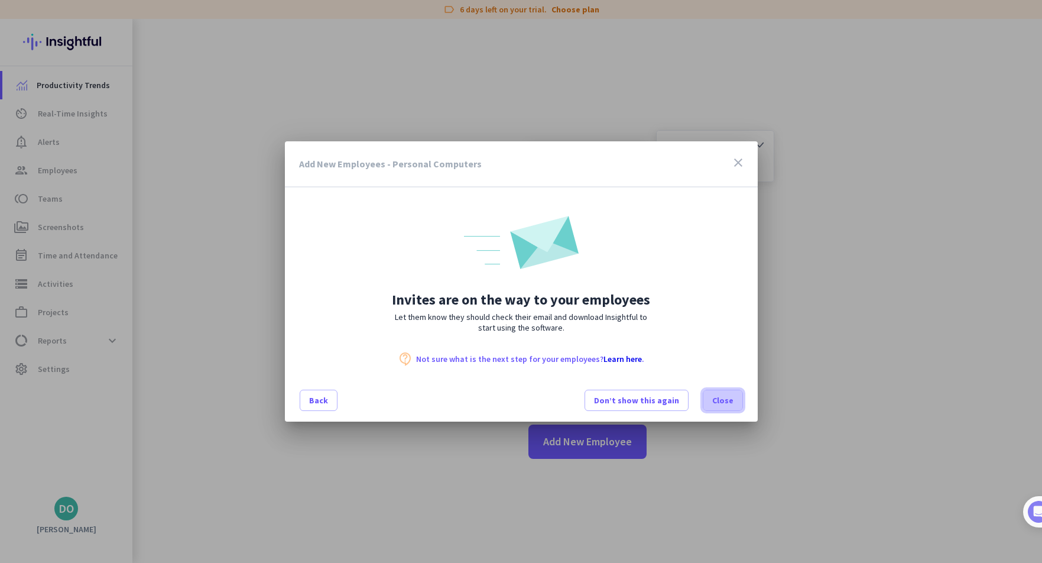
click at [727, 404] on span "Close" at bounding box center [722, 400] width 21 height 12
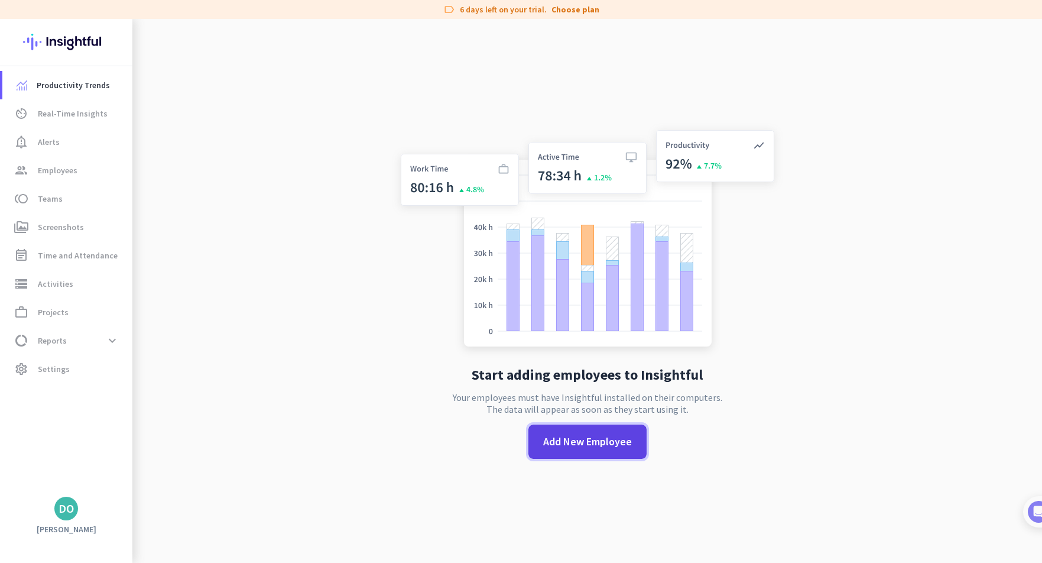
click at [626, 446] on span "Add New Employee" at bounding box center [587, 441] width 89 height 15
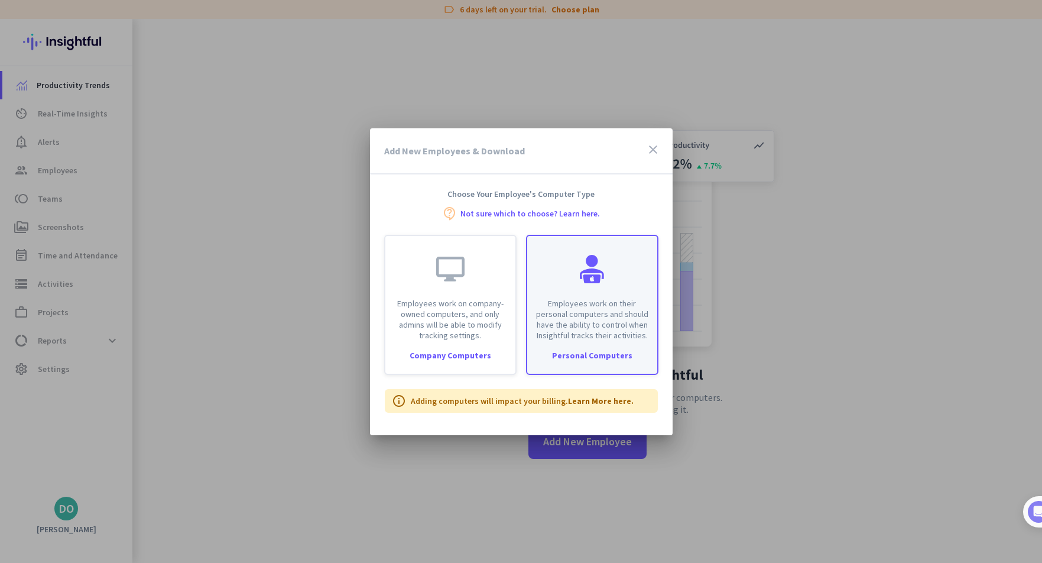
click at [606, 318] on p "Employees work on their personal computers and should have the ability to contr…" at bounding box center [592, 319] width 116 height 43
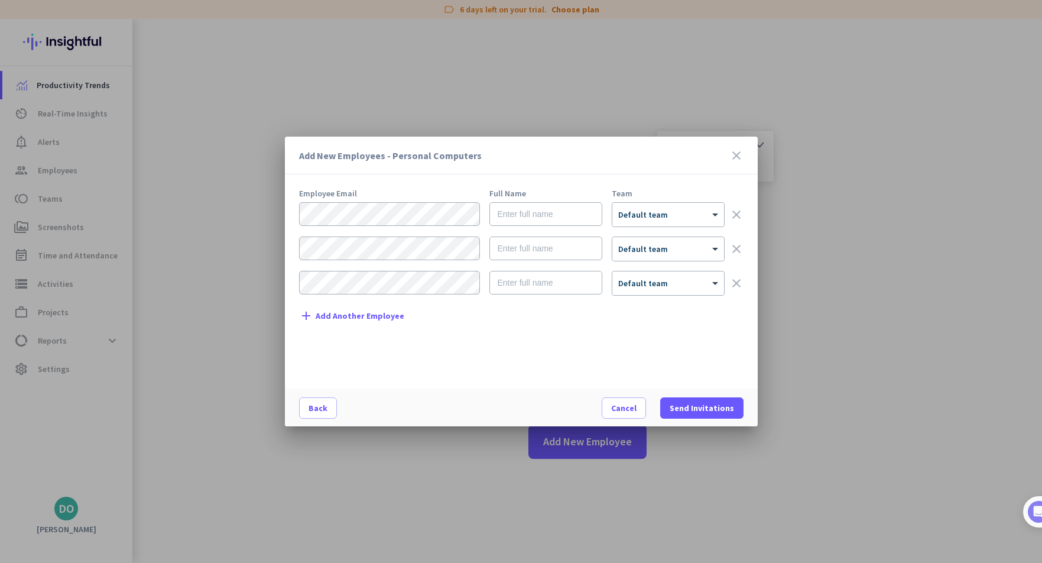
click at [742, 157] on div "Add New Employees - Personal Computers close" at bounding box center [521, 155] width 473 height 38
click at [735, 154] on icon "close" at bounding box center [736, 155] width 14 height 14
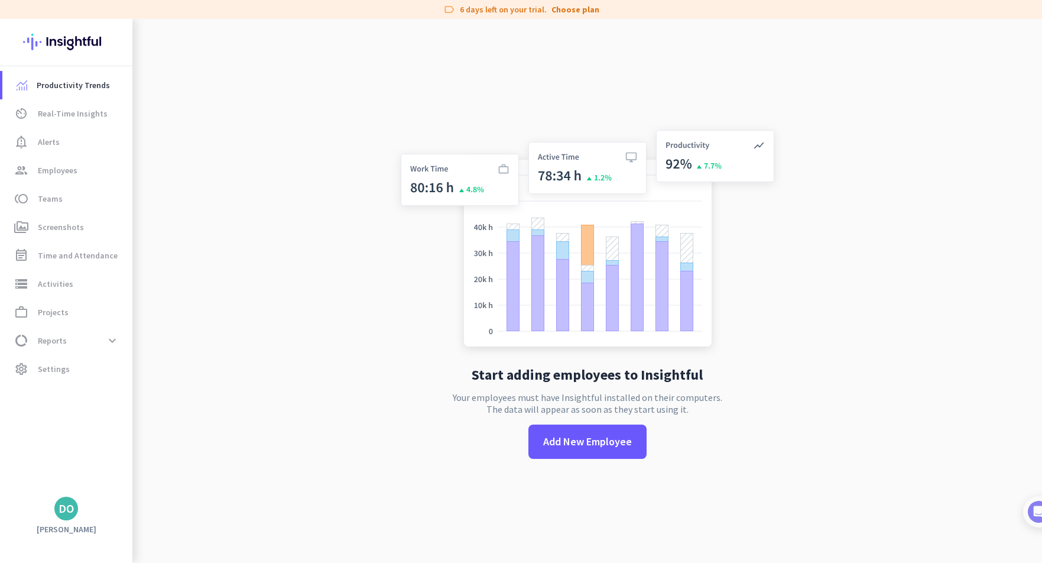
click at [832, 236] on app-no-employees "Start adding employees to Insightful Your employees must have Insightful instal…" at bounding box center [586, 300] width 909 height 563
click at [84, 113] on span "Real-Time Insights" at bounding box center [73, 113] width 70 height 14
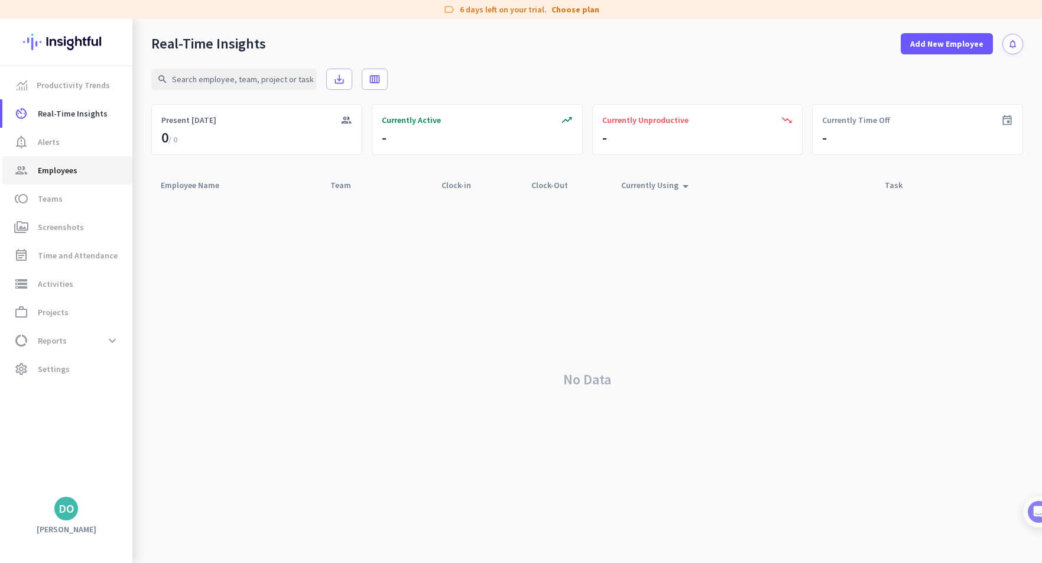
click at [64, 166] on span "Employees" at bounding box center [58, 170] width 40 height 14
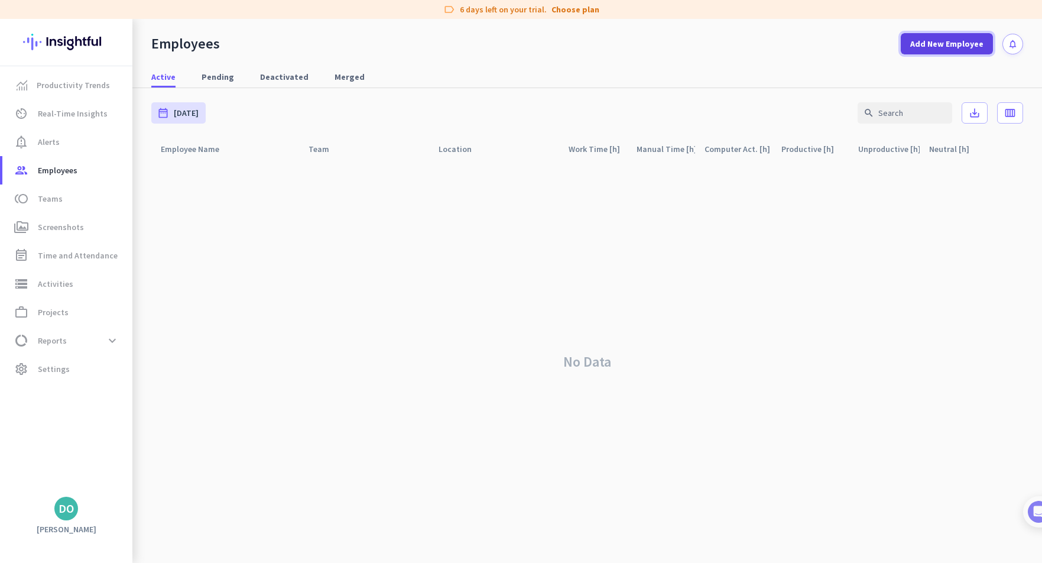
click at [963, 51] on span at bounding box center [946, 44] width 92 height 28
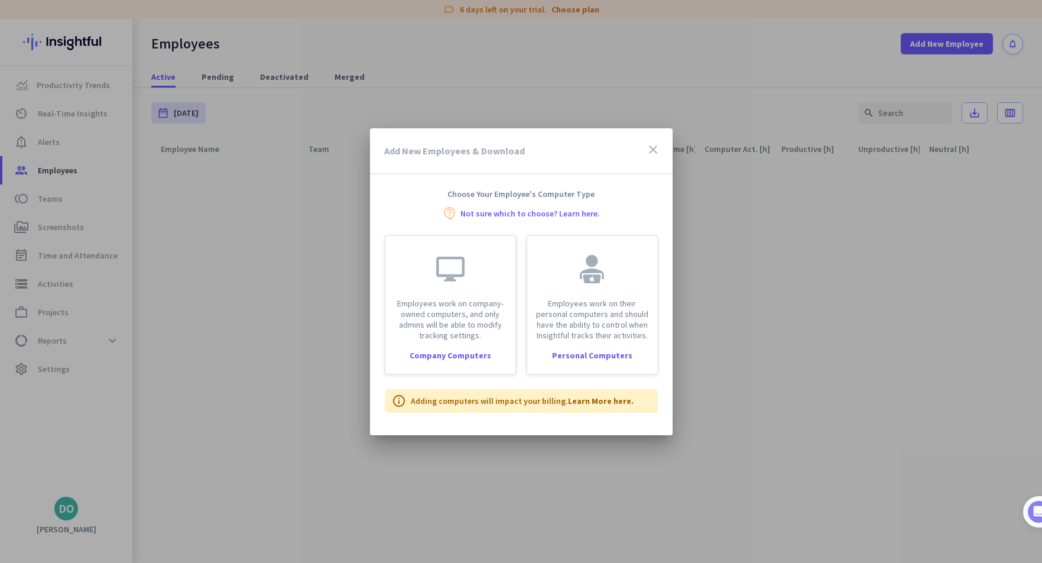
click at [534, 213] on link "Not sure which to choose? Learn here." at bounding box center [529, 213] width 139 height 8
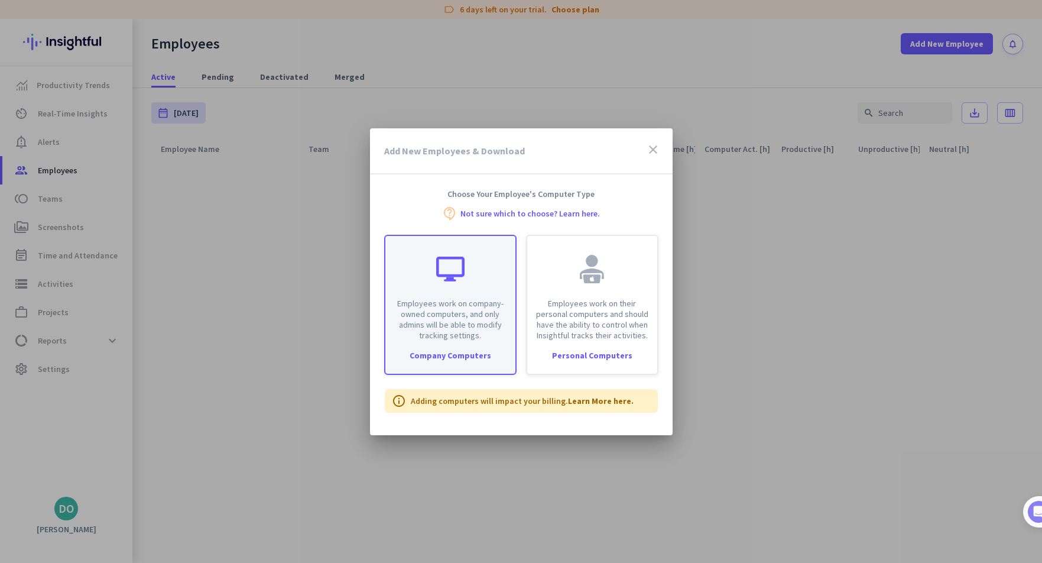
click at [444, 358] on div "Company Computers" at bounding box center [450, 355] width 130 height 8
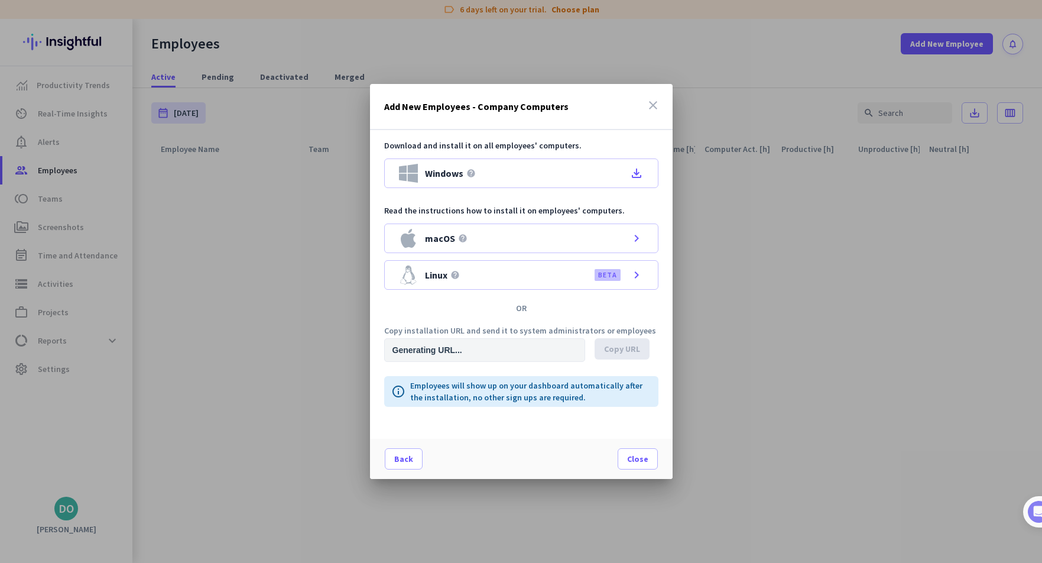
type input "https://app.insightful.io/#/installation/company?token=eyJhbGciOiJIUzI1NiIsInR5…"
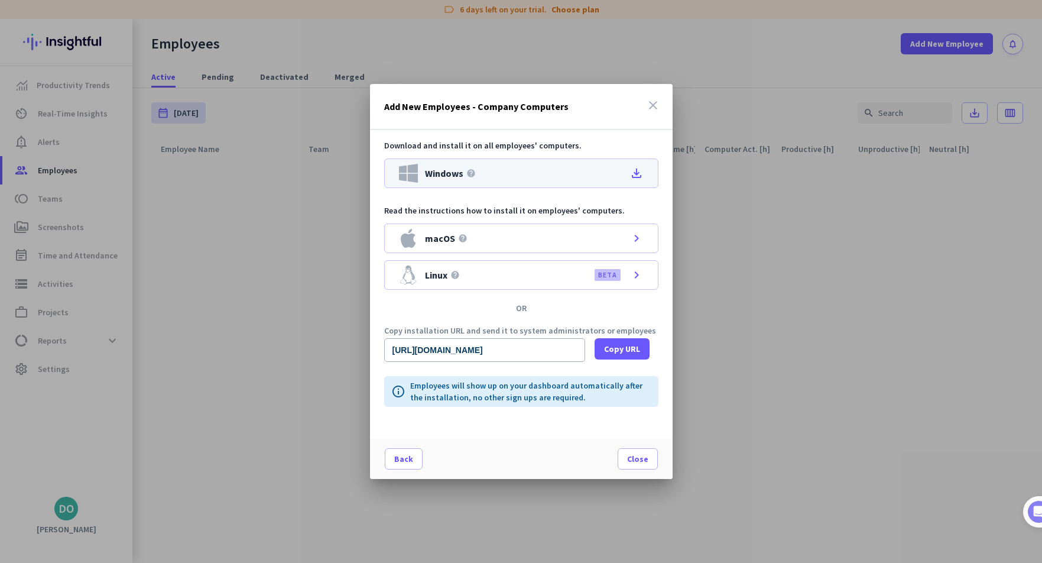
click at [636, 174] on icon "file_download" at bounding box center [636, 173] width 14 height 14
click at [625, 346] on span "Copy URL" at bounding box center [622, 349] width 36 height 12
click at [652, 105] on icon "close" at bounding box center [653, 105] width 14 height 14
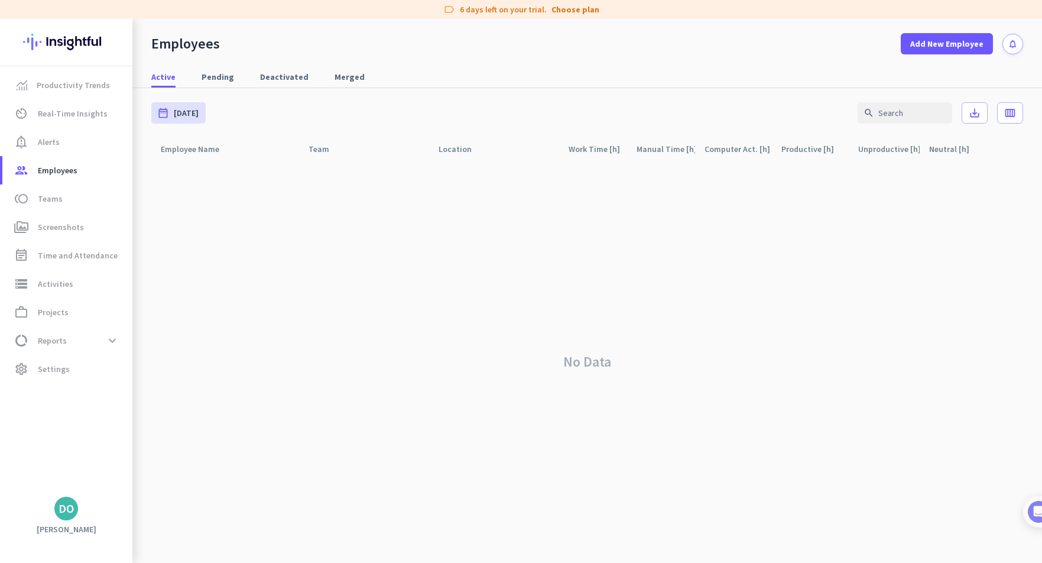
click at [720, 61] on nav "Active Pending Deactivated Merged" at bounding box center [586, 71] width 909 height 34
click at [957, 45] on span "Add New Employee" at bounding box center [946, 44] width 73 height 12
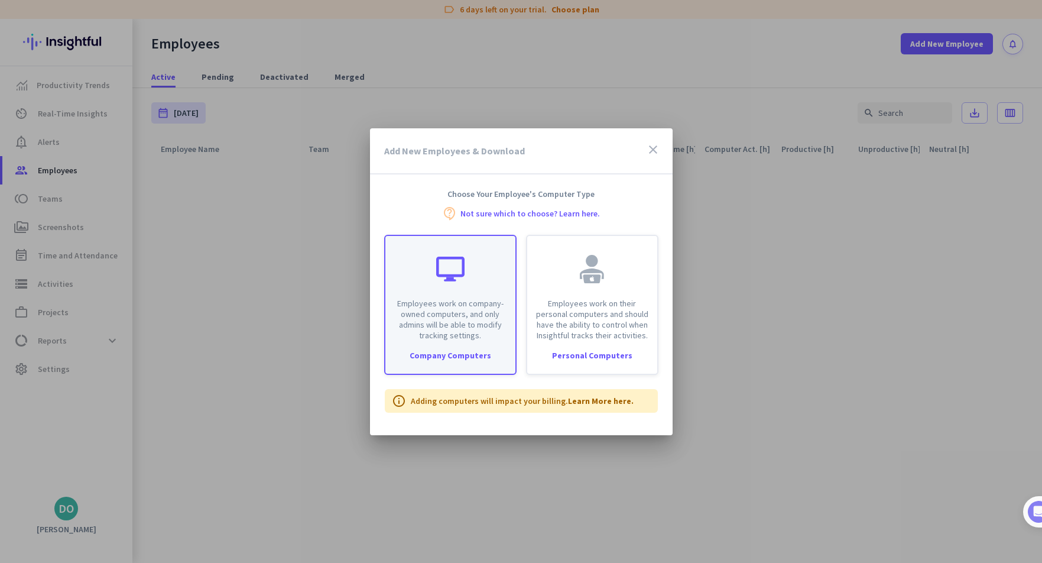
click at [439, 352] on div "Company Computers" at bounding box center [450, 355] width 130 height 8
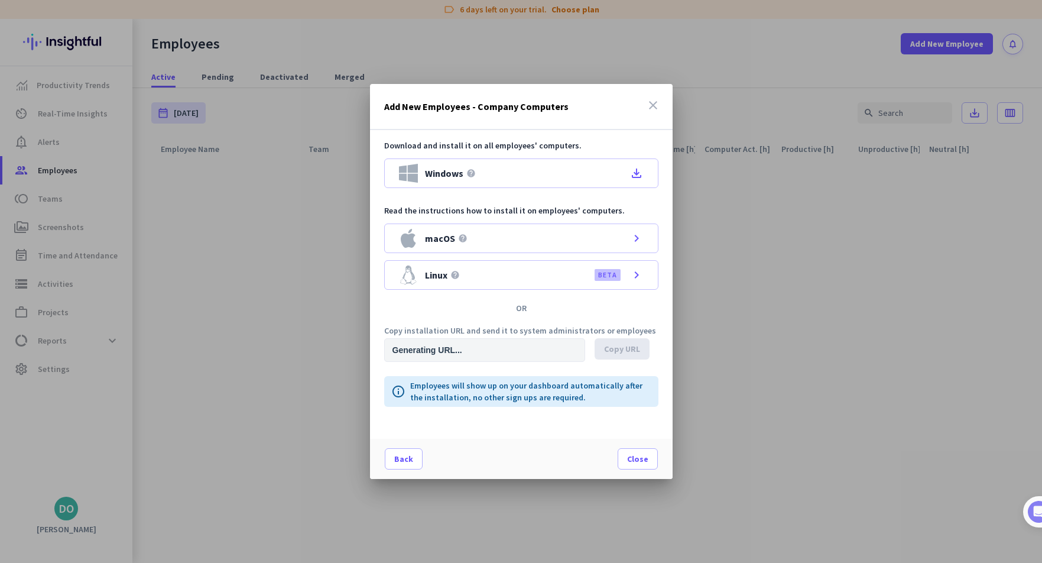
type input "https://app.insightful.io/#/installation/company?token=eyJhbGciOiJIUzI1NiIsInR5…"
click at [297, 269] on div at bounding box center [521, 281] width 1042 height 563
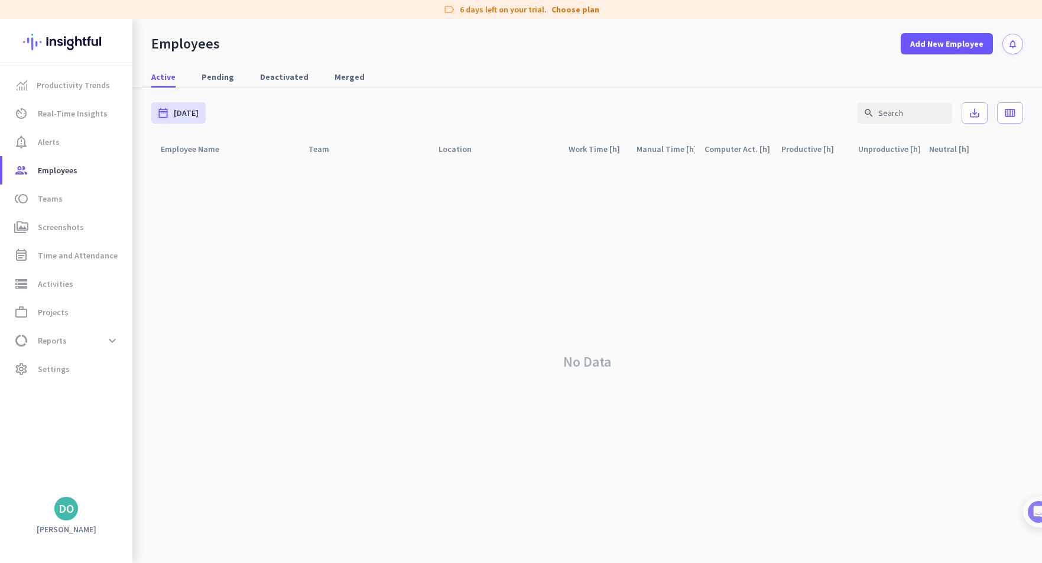
click at [542, 286] on div "No Data" at bounding box center [587, 361] width 872 height 402
click at [67, 170] on span "Employees" at bounding box center [58, 170] width 40 height 14
